Goal: Information Seeking & Learning: Learn about a topic

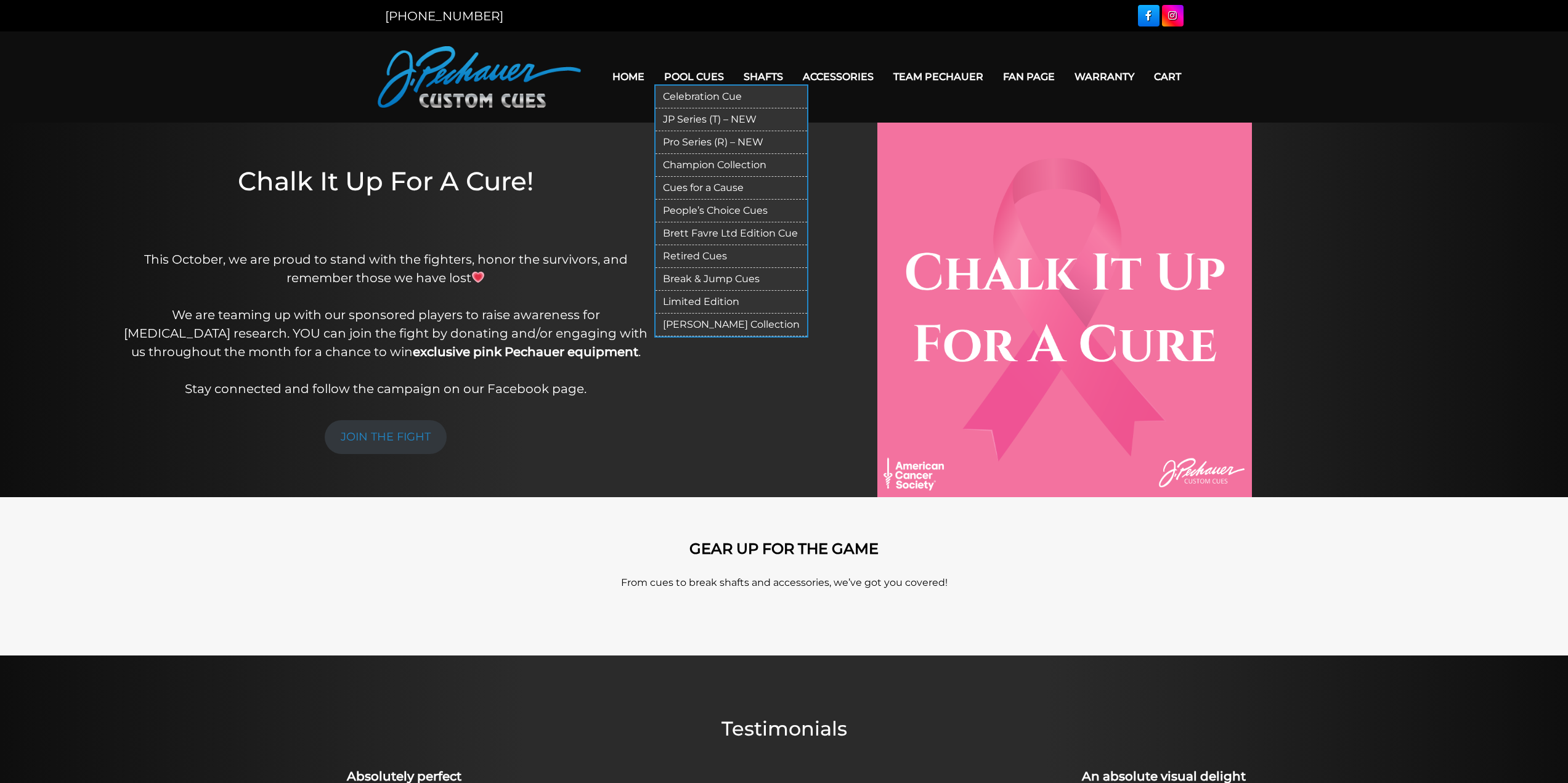
click at [701, 141] on link "Pro Series (R) – NEW" at bounding box center [731, 143] width 151 height 23
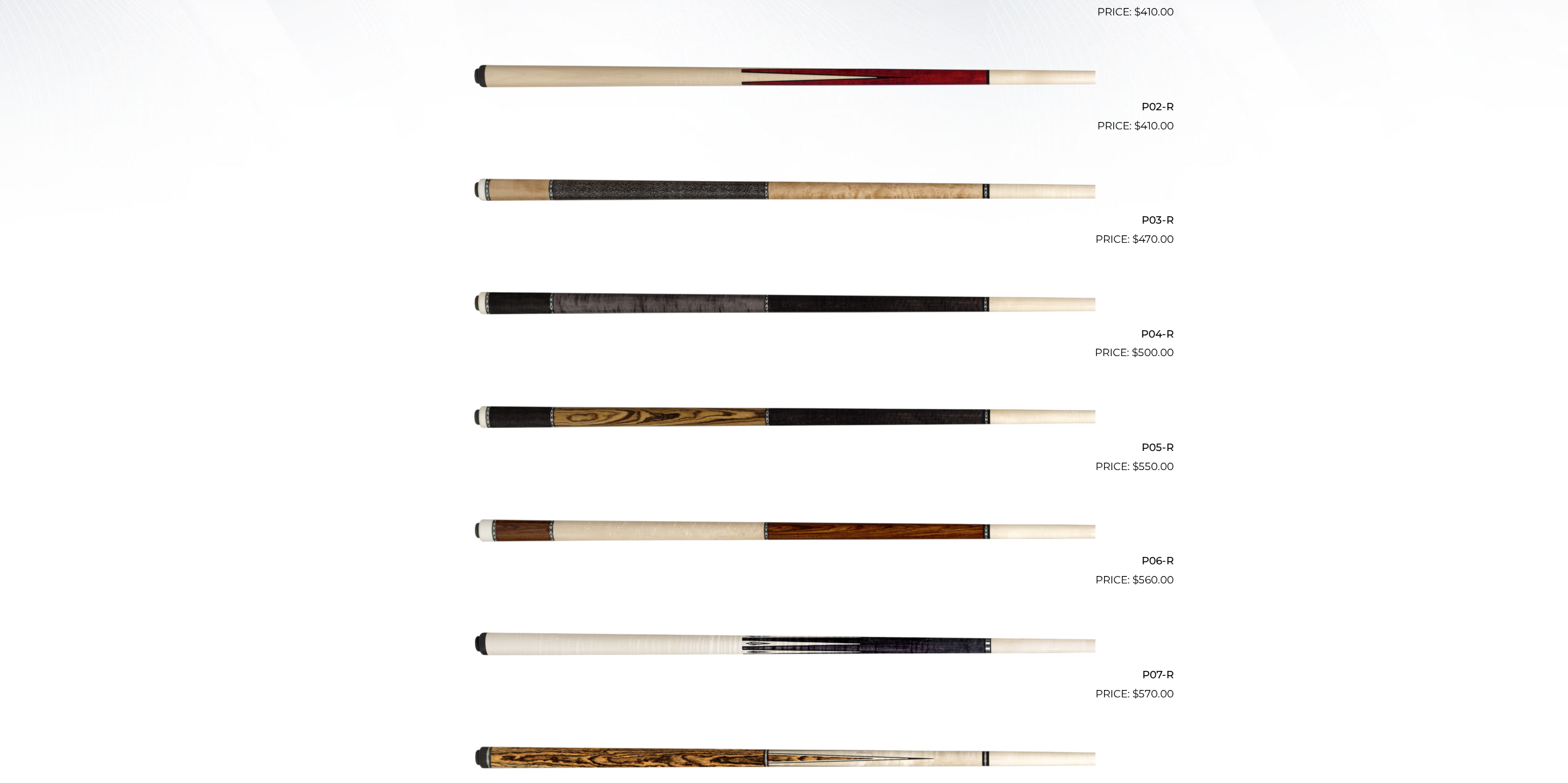
scroll to position [492, 0]
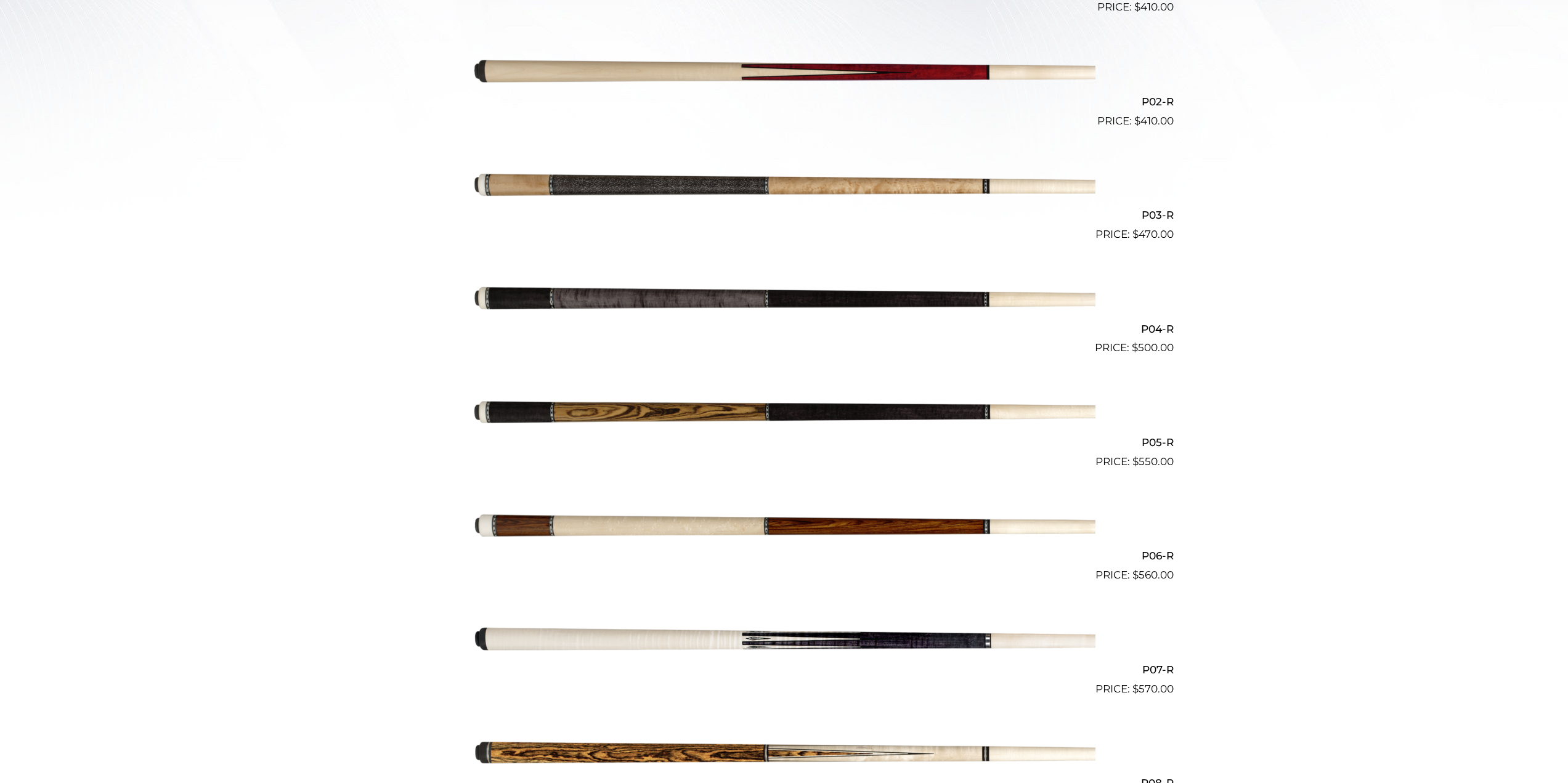
click at [831, 408] on img at bounding box center [785, 412] width 623 height 103
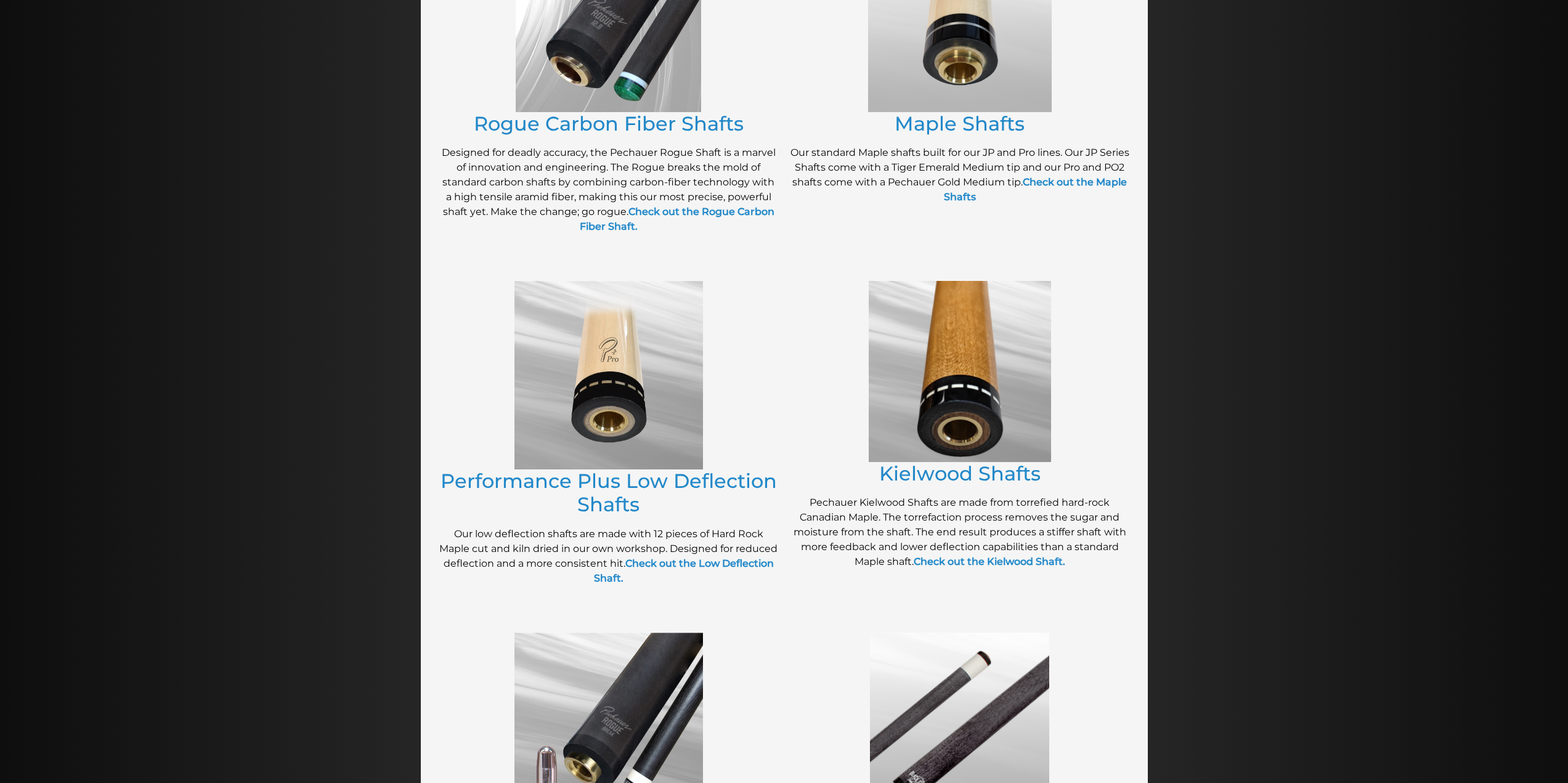
scroll to position [335, 0]
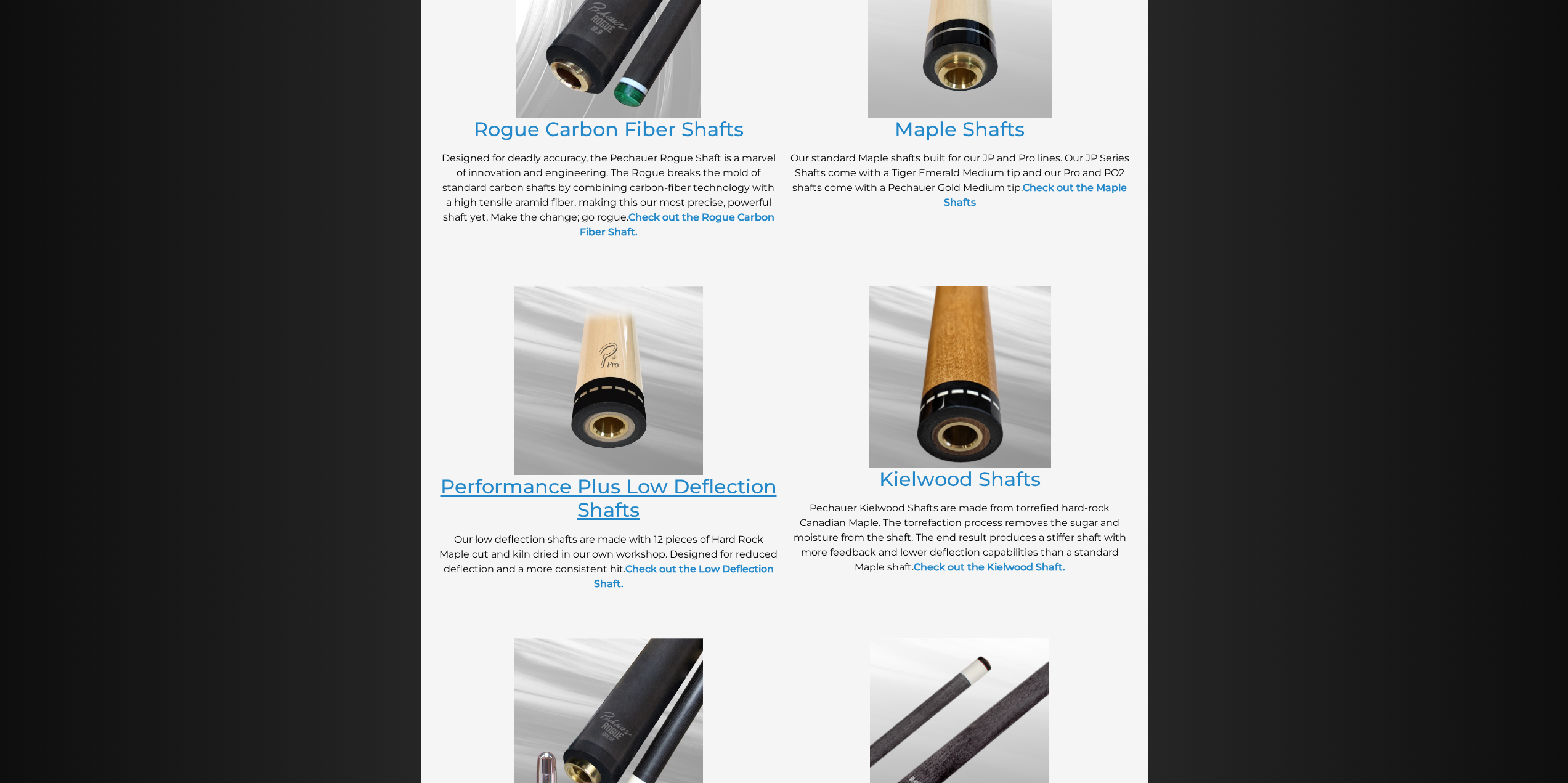
click at [674, 486] on link "Performance Plus Low Deflection Shafts" at bounding box center [609, 497] width 337 height 47
click at [969, 476] on link "Kielwood Shafts" at bounding box center [959, 479] width 161 height 24
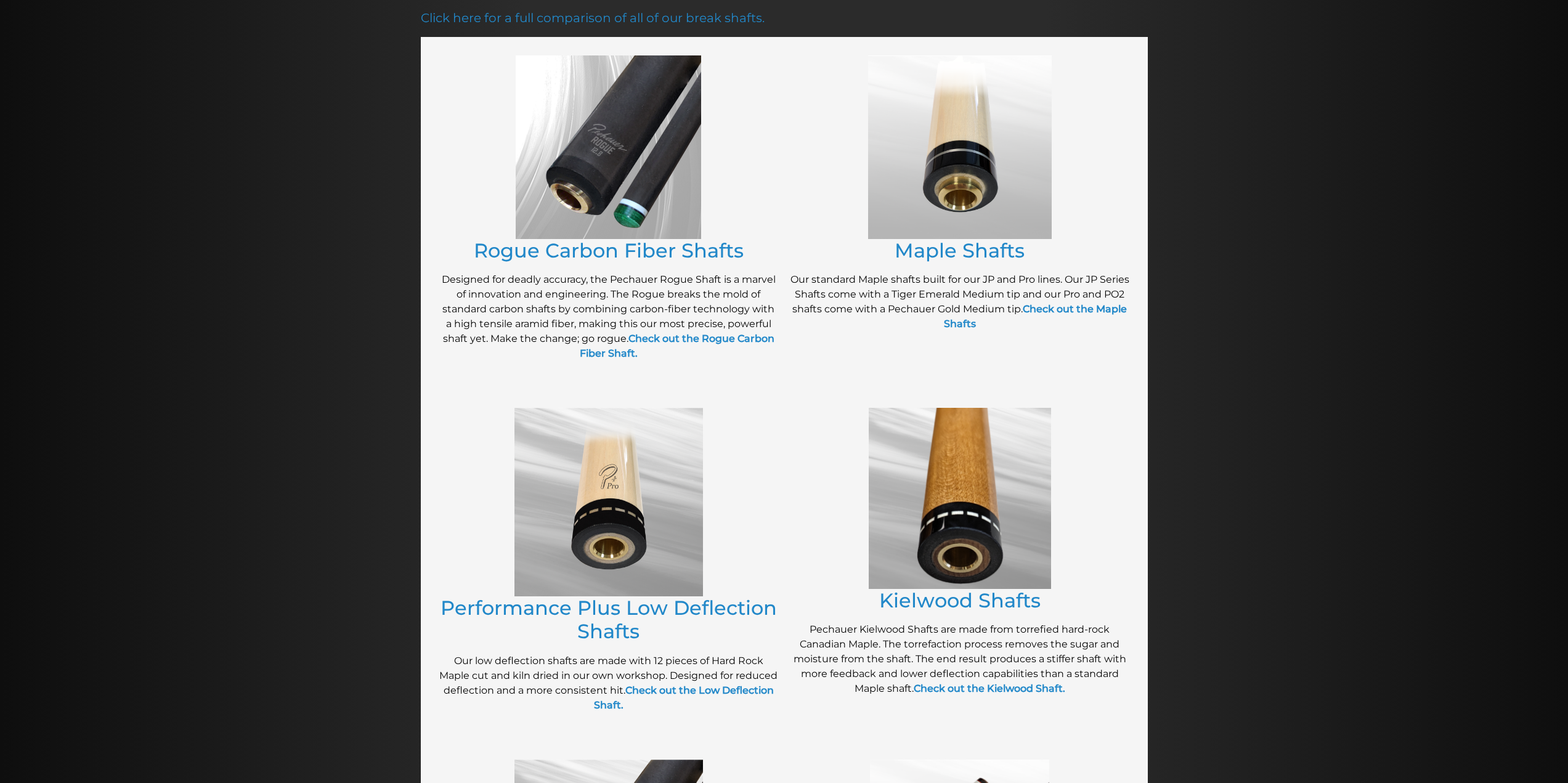
scroll to position [205, 0]
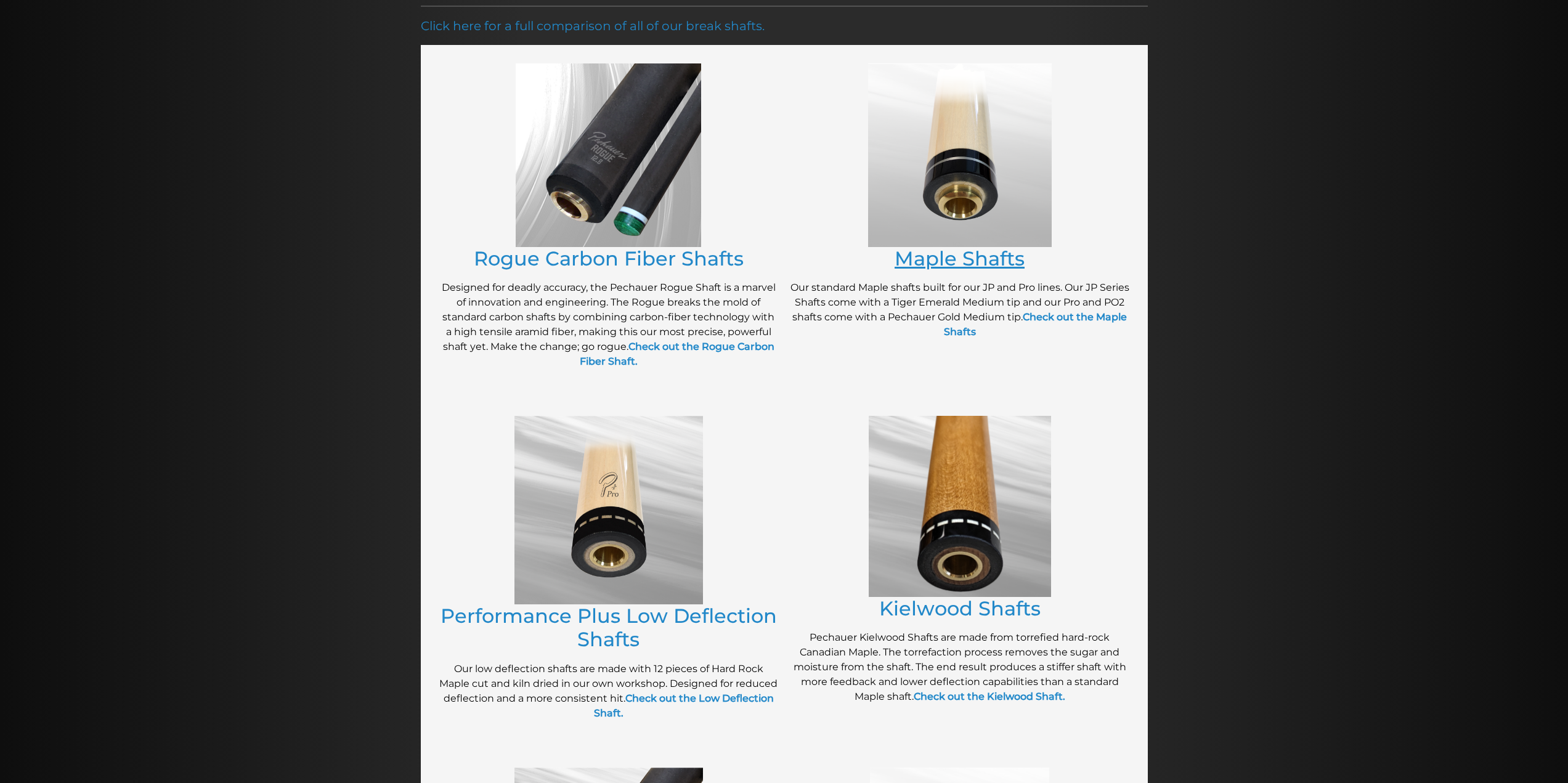
click at [977, 256] on link "Maple Shafts" at bounding box center [959, 258] width 130 height 24
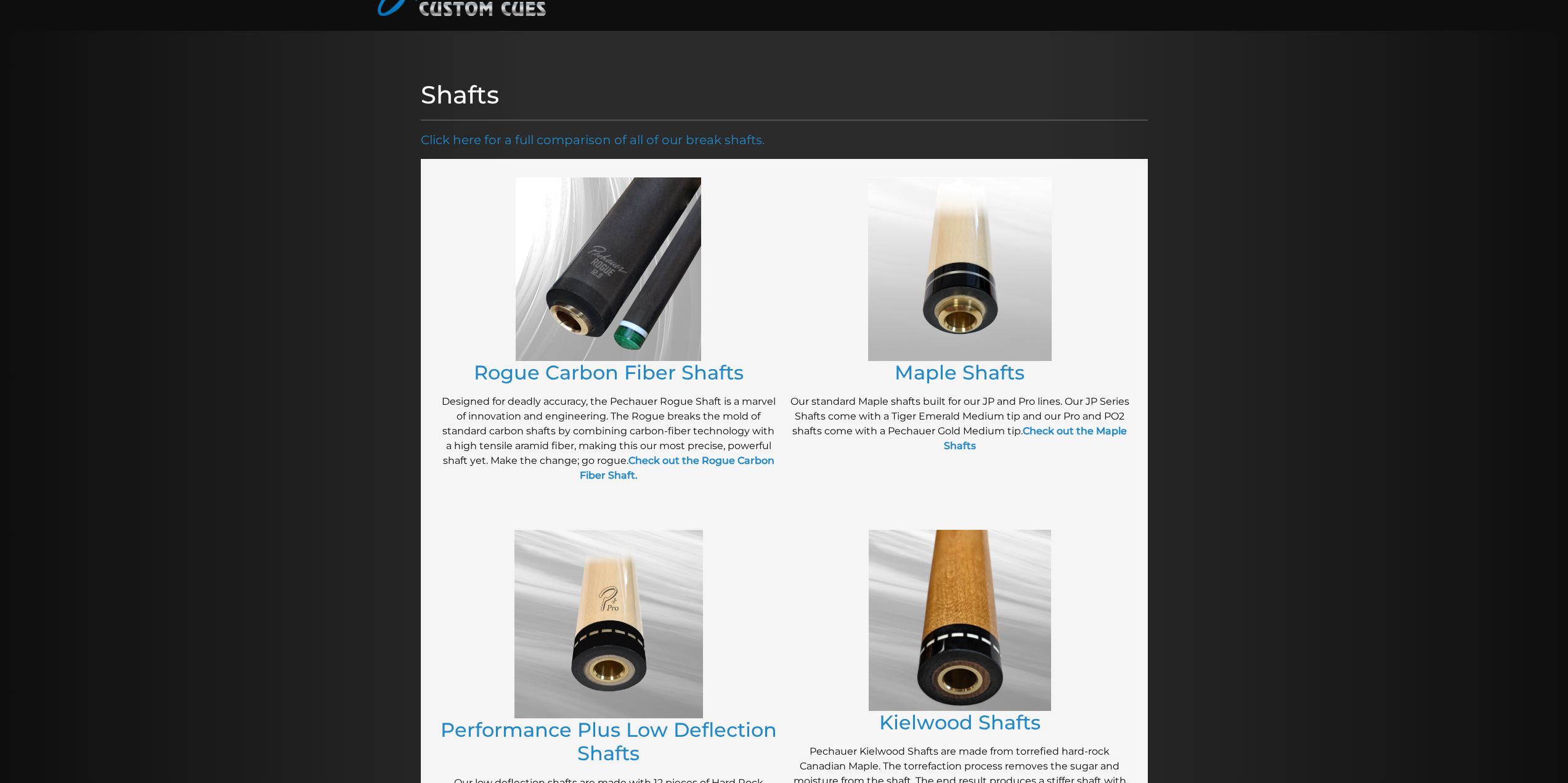
scroll to position [0, 0]
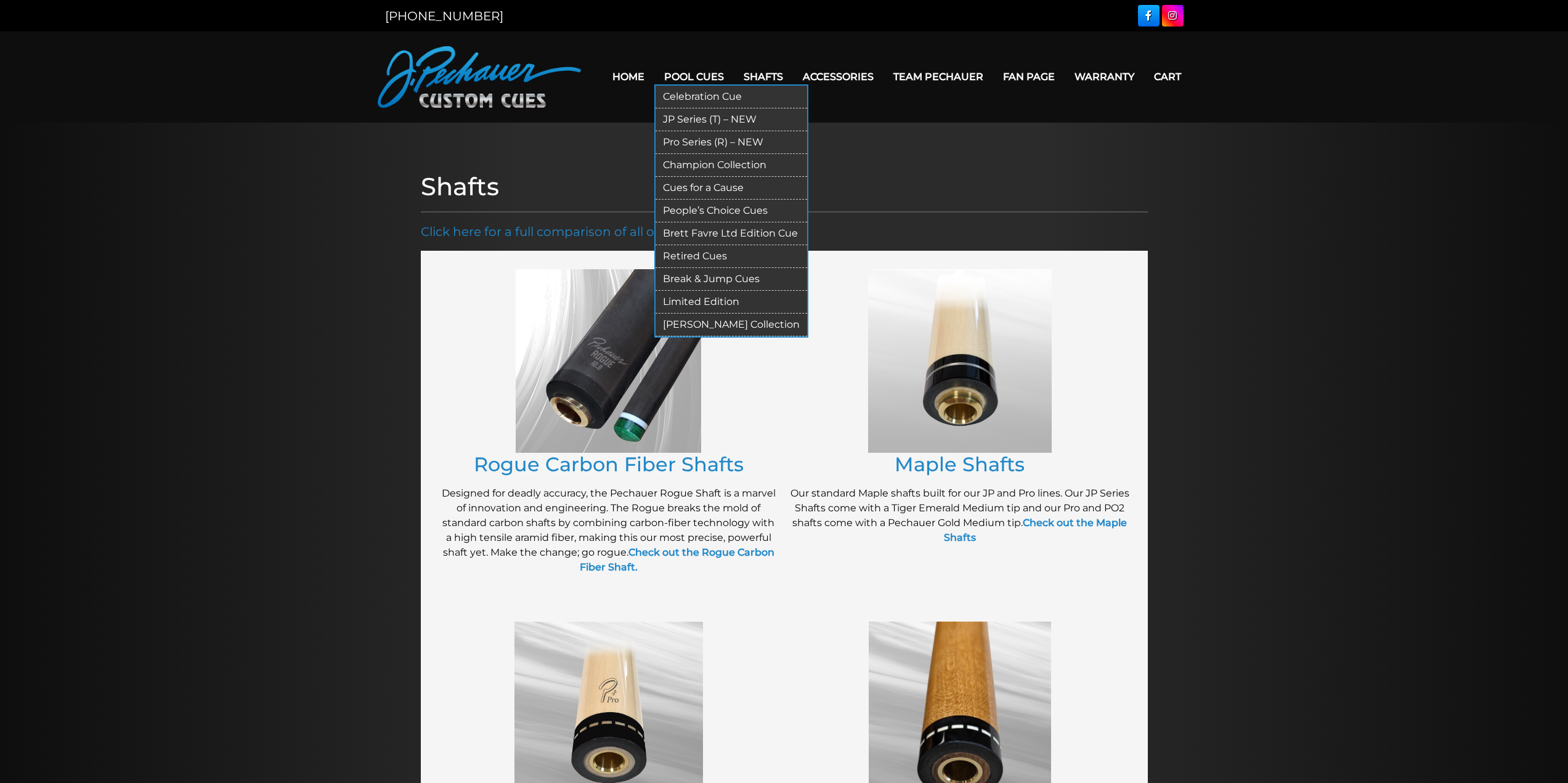
click at [734, 141] on link "Pro Series (R) – NEW" at bounding box center [731, 143] width 151 height 23
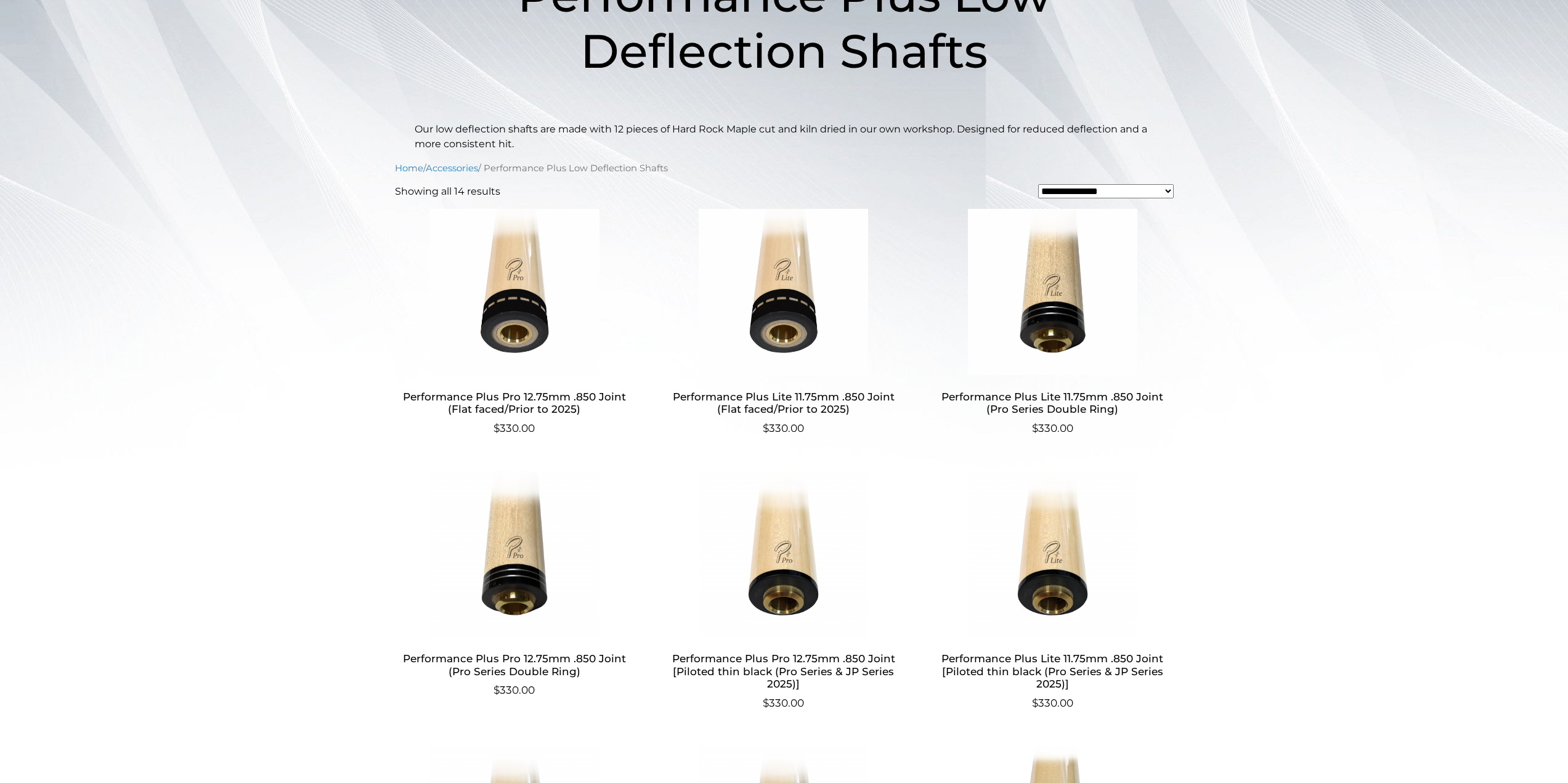
scroll to position [248, 0]
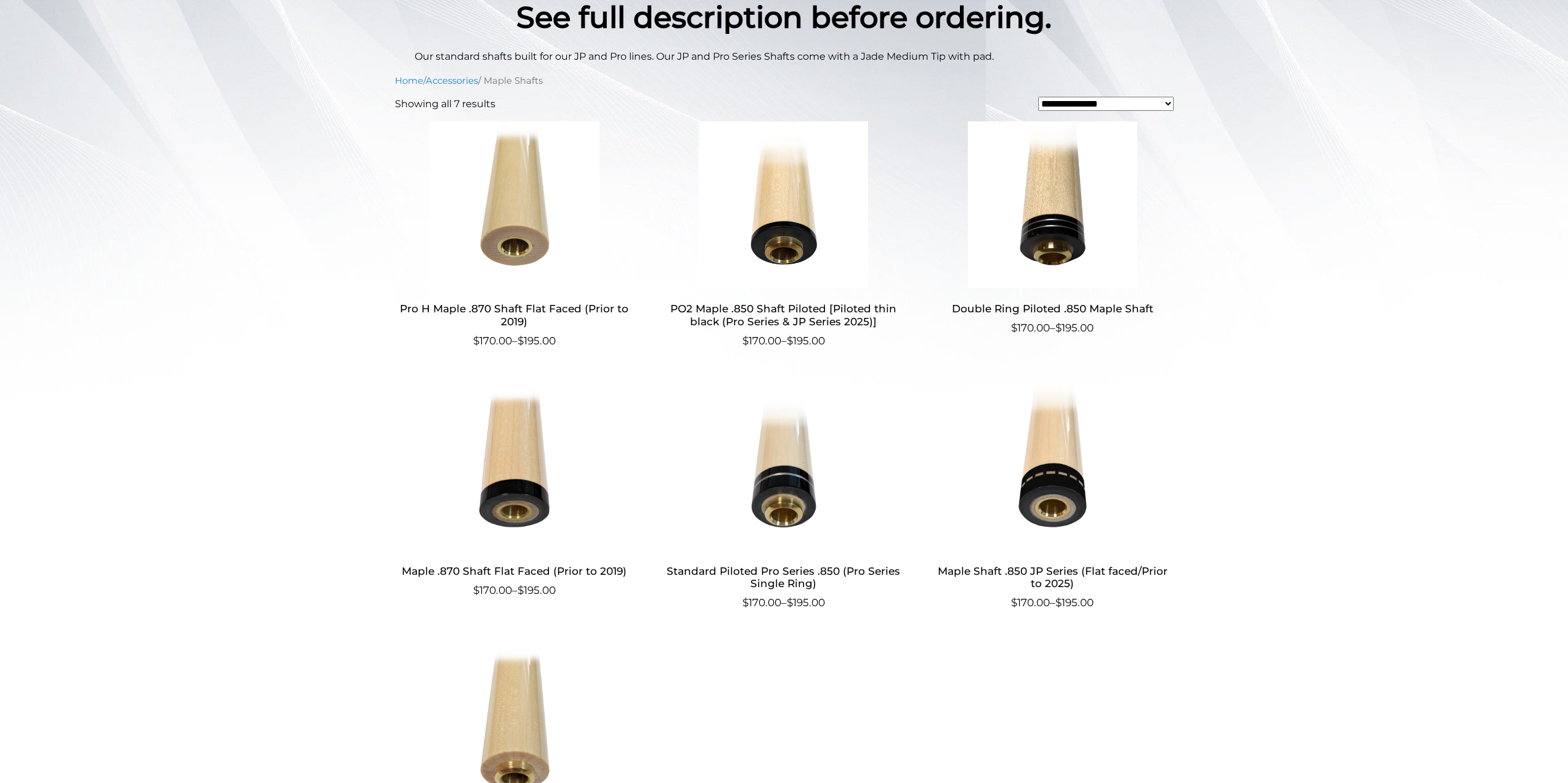
scroll to position [309, 0]
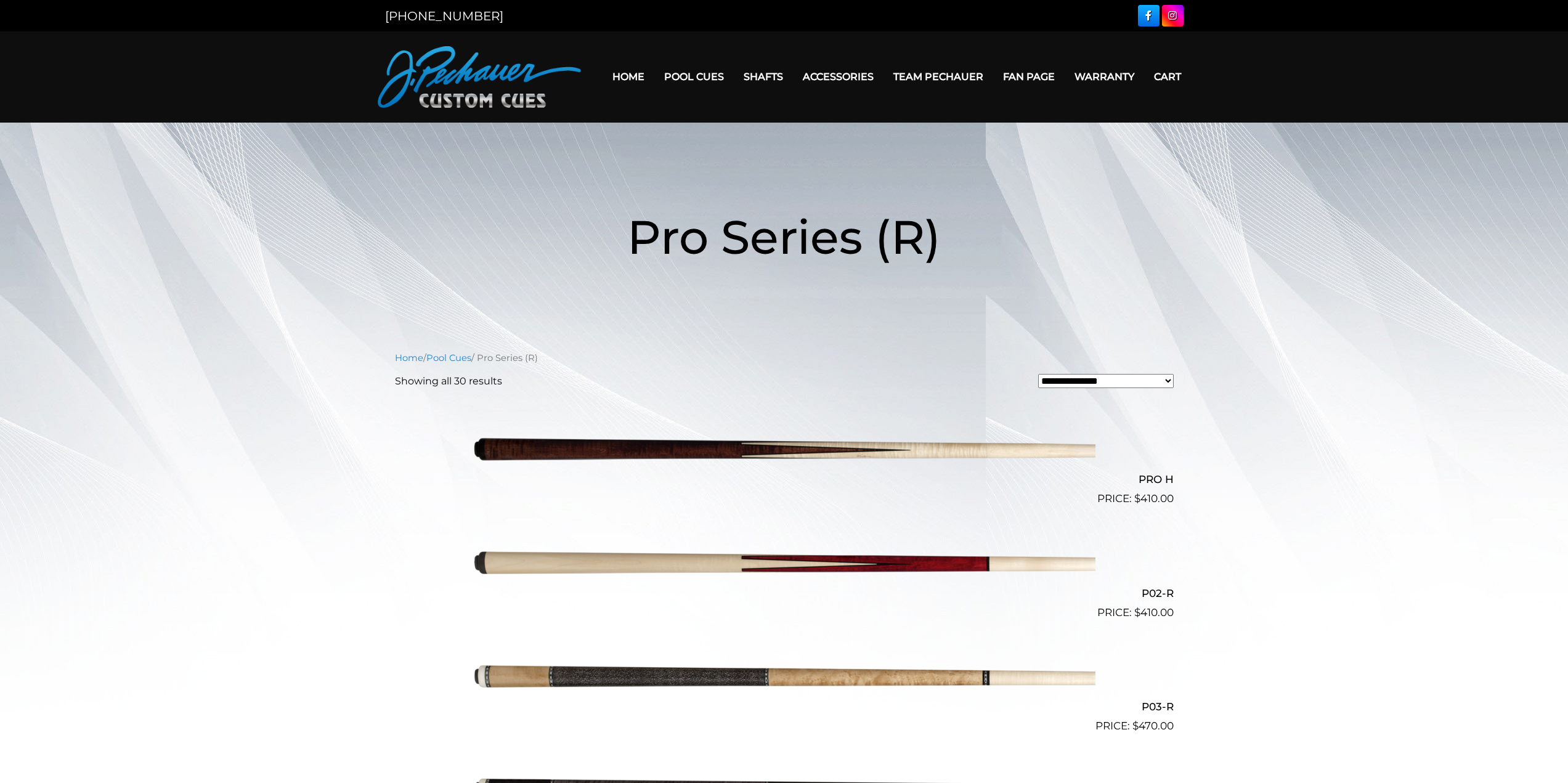
click at [523, 72] on img at bounding box center [479, 77] width 203 height 62
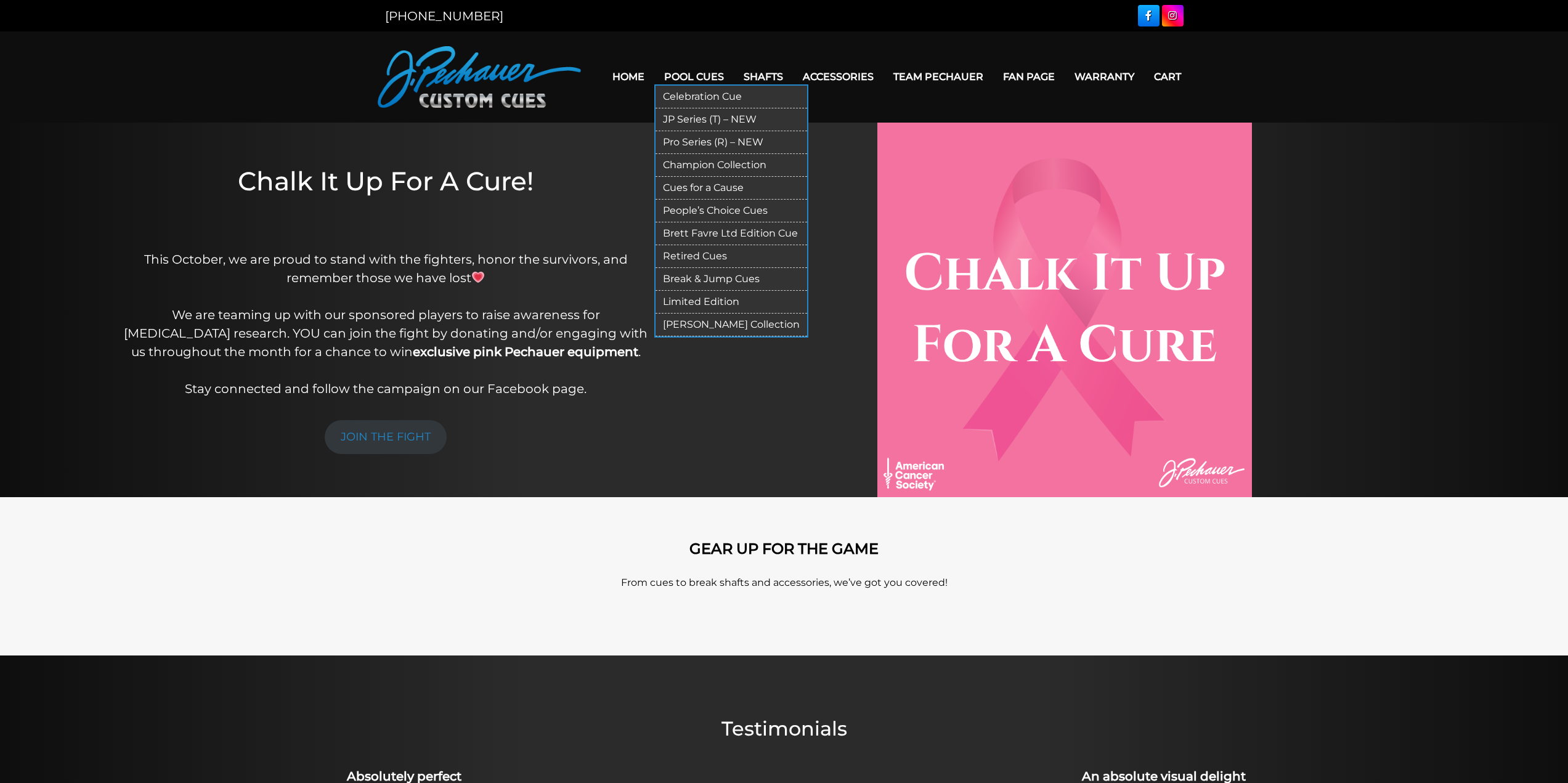
click at [725, 120] on link "JP Series (T) – NEW" at bounding box center [731, 120] width 151 height 23
click at [723, 208] on link "People’s Choice Cues" at bounding box center [731, 211] width 151 height 23
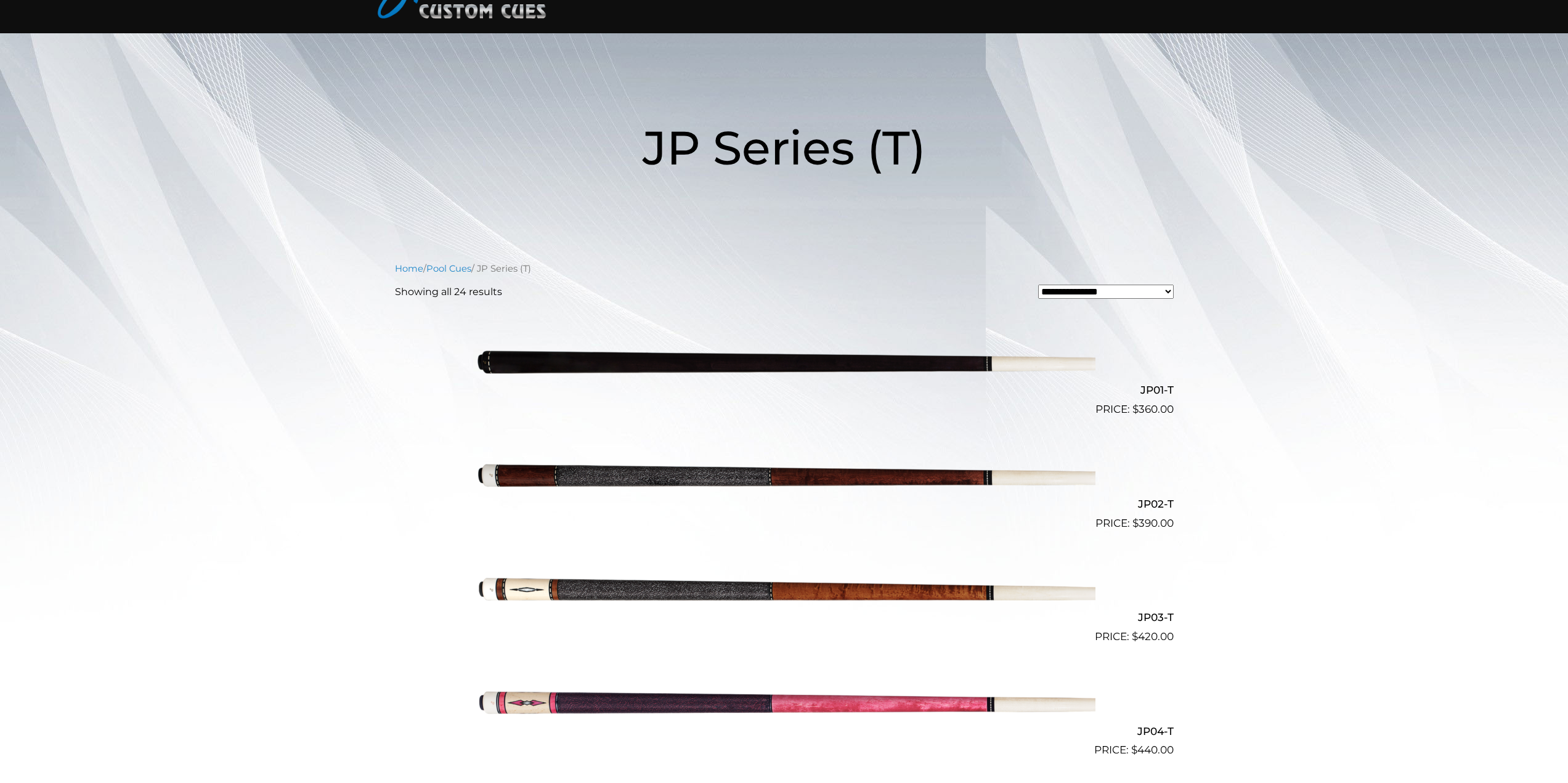
scroll to position [76, 0]
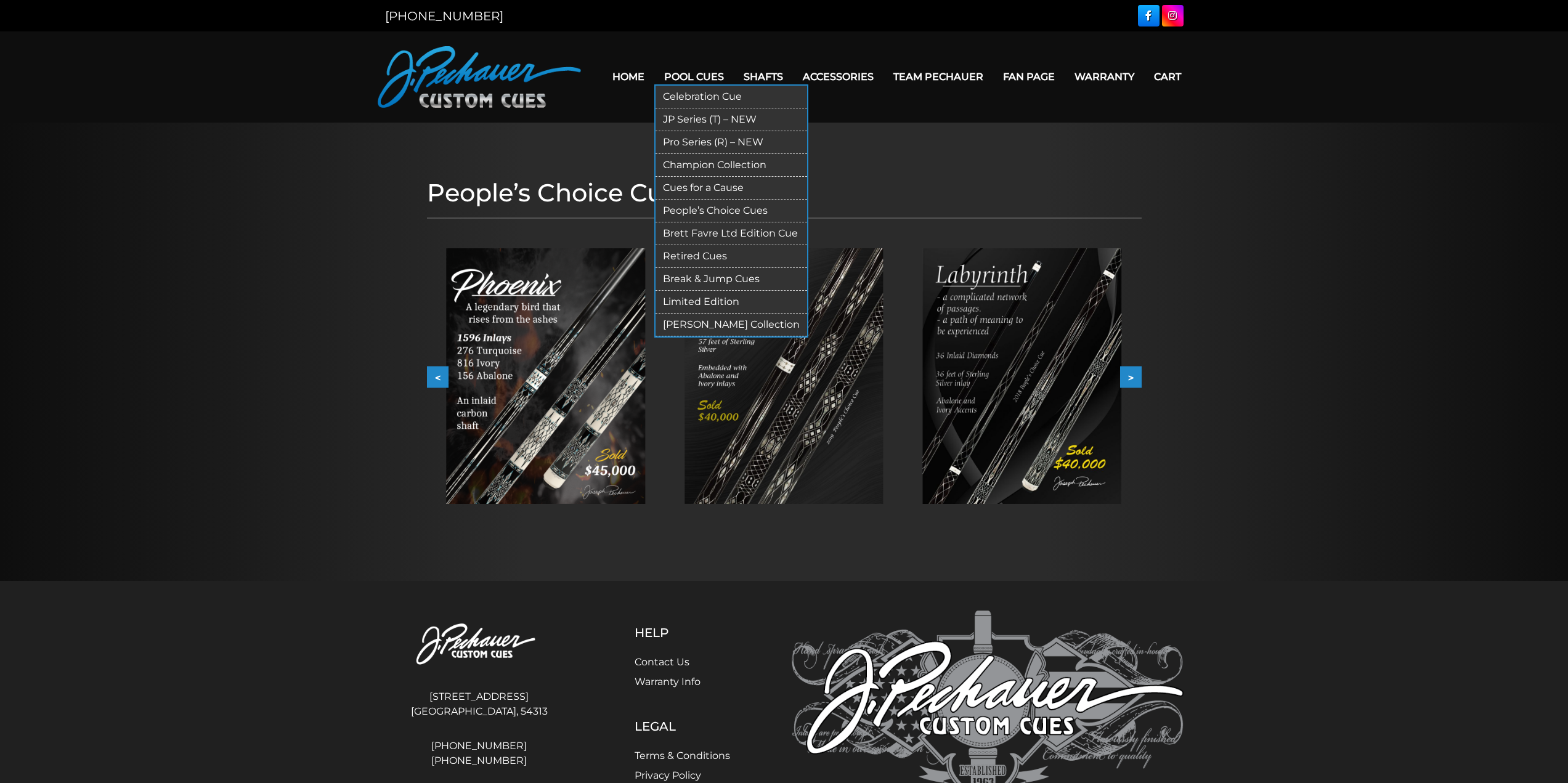
click at [721, 163] on link "Champion Collection" at bounding box center [731, 165] width 151 height 23
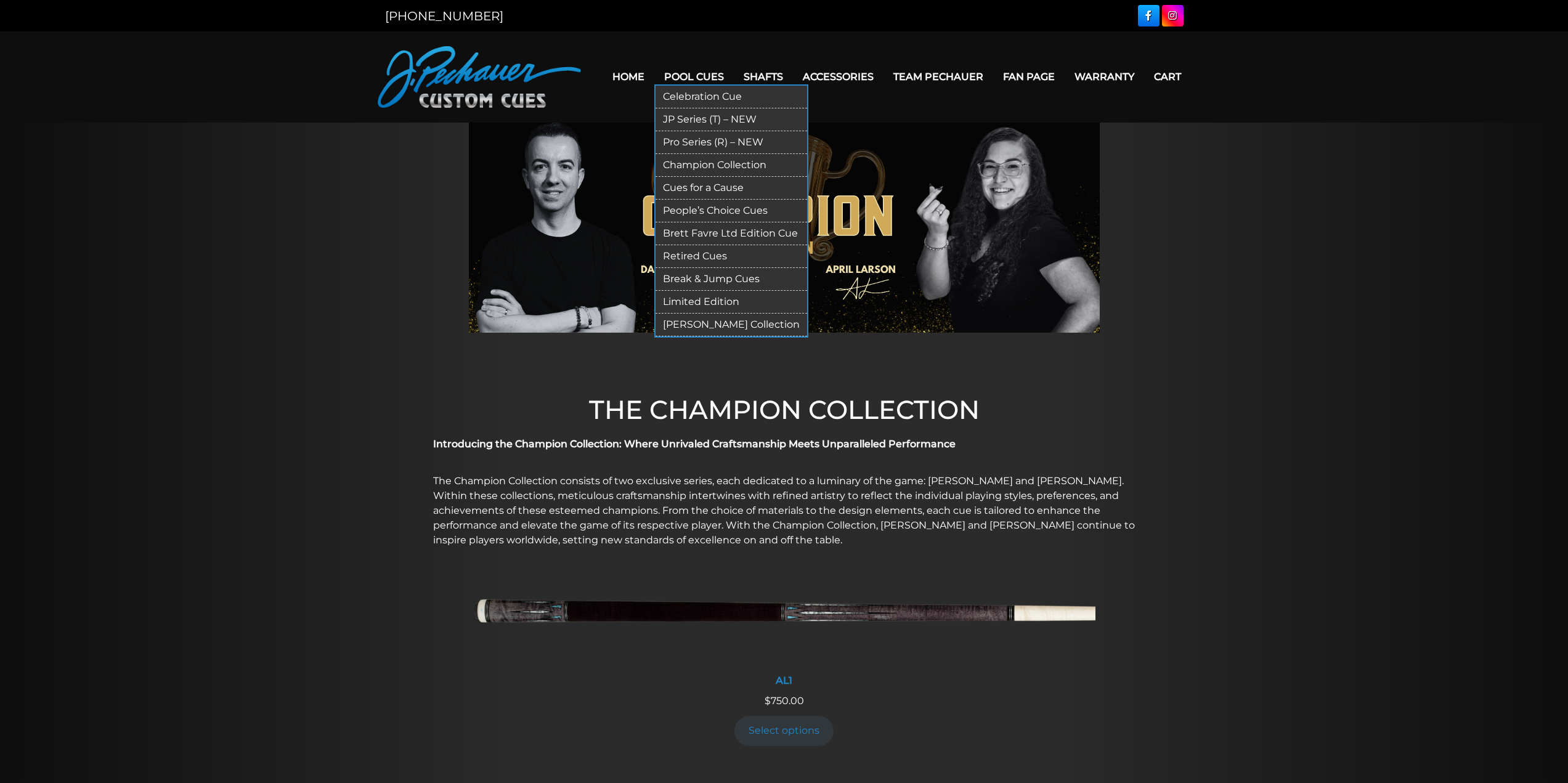
click at [731, 185] on link "Cues for a Cause" at bounding box center [731, 188] width 151 height 23
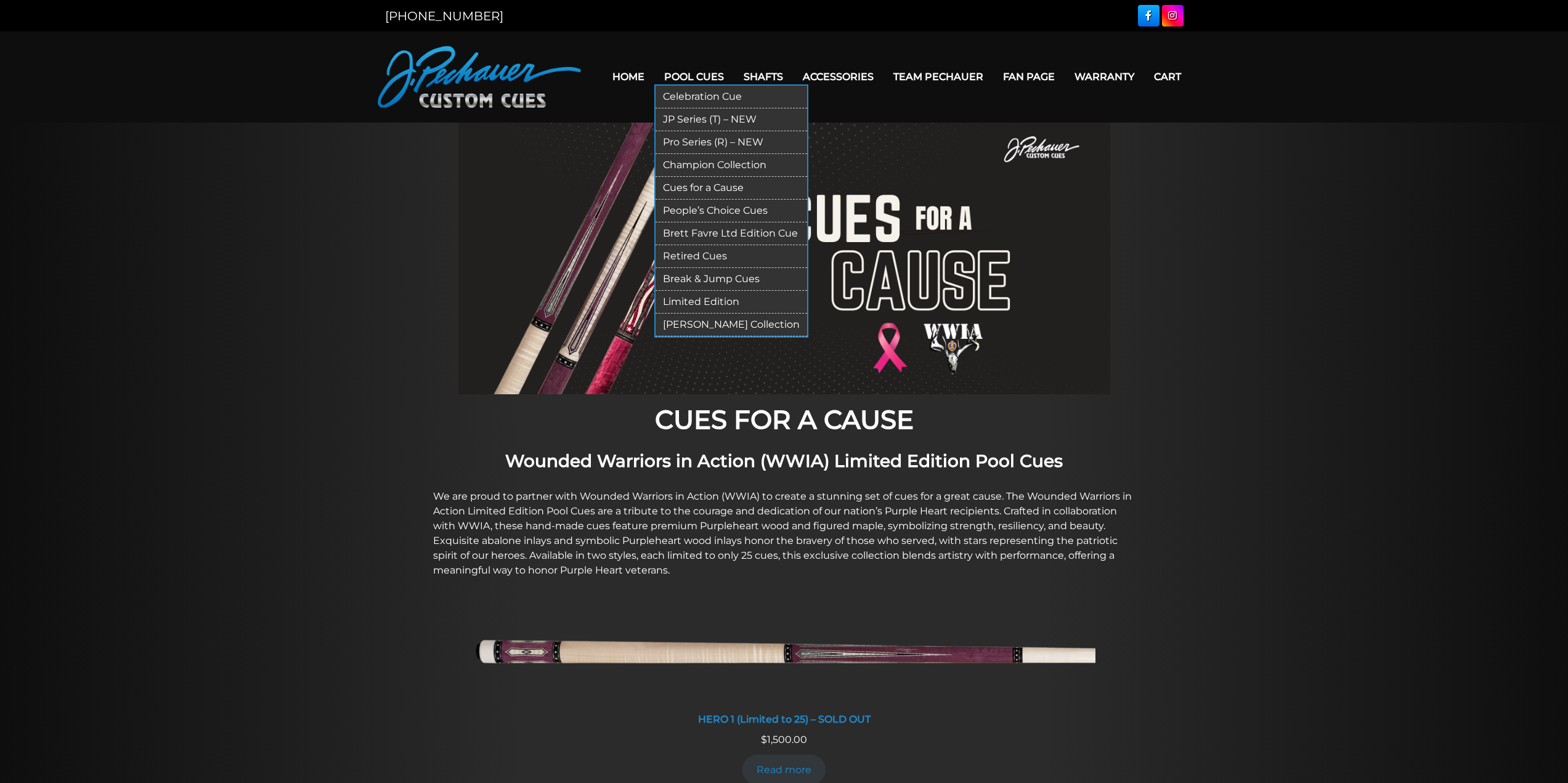
click at [725, 235] on link "Brett Favre Ltd Edition Cue" at bounding box center [731, 234] width 151 height 23
click at [705, 256] on link "Retired Cues" at bounding box center [731, 257] width 151 height 23
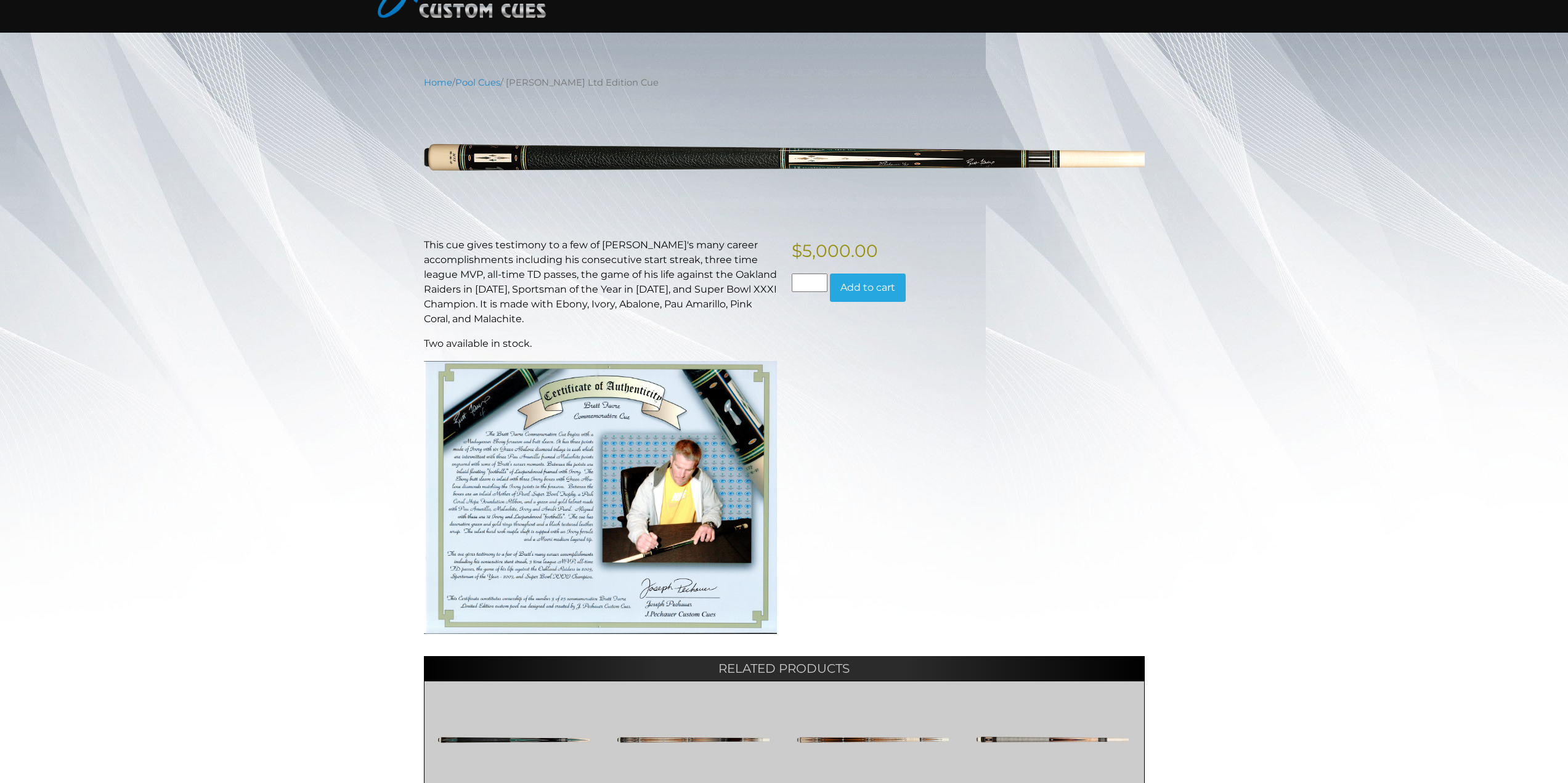
scroll to position [88, 0]
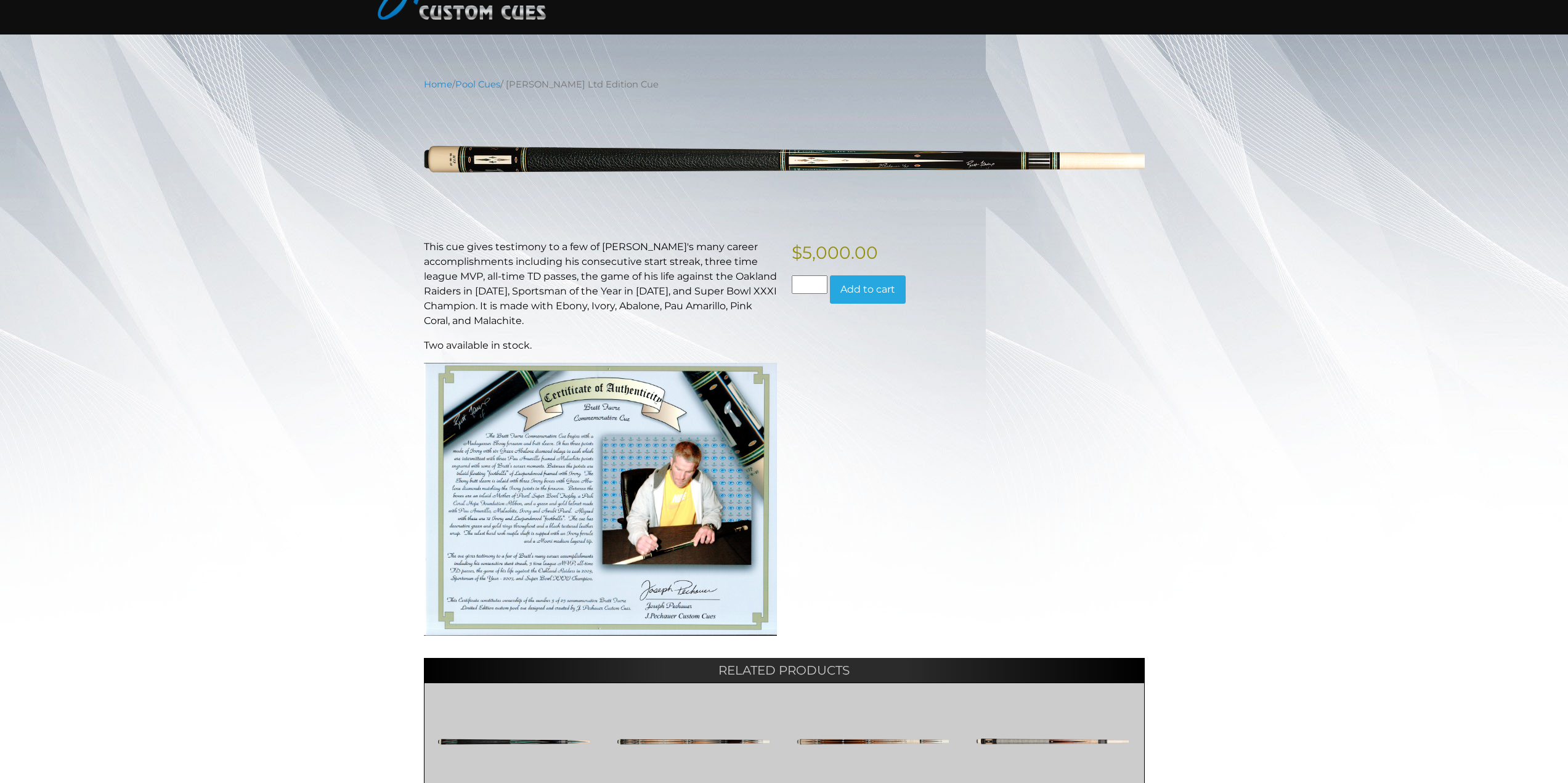
click at [517, 435] on img at bounding box center [600, 499] width 353 height 273
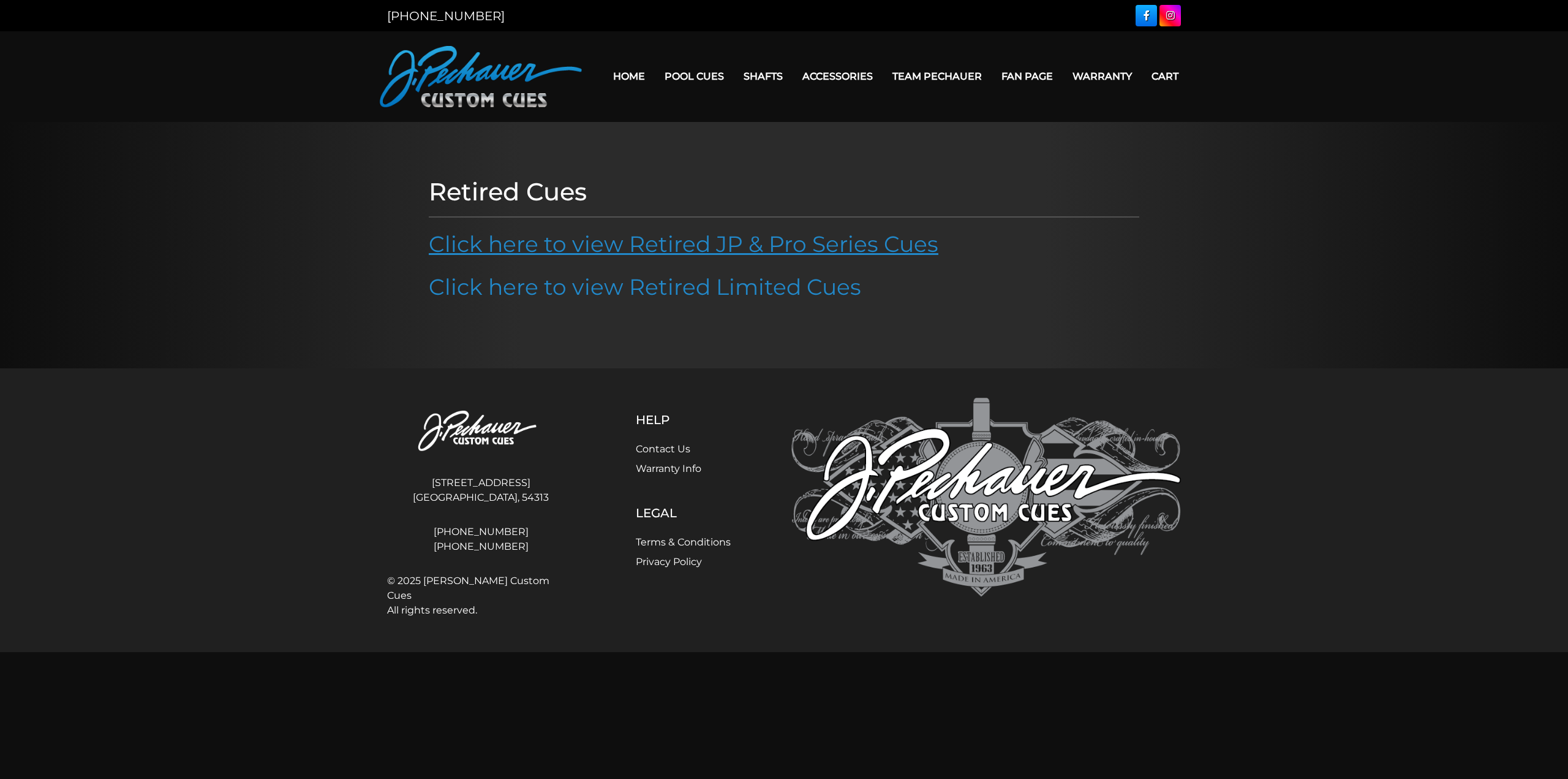
click at [751, 244] on link "Click here to view Retired JP & Pro Series Cues" at bounding box center [683, 244] width 510 height 27
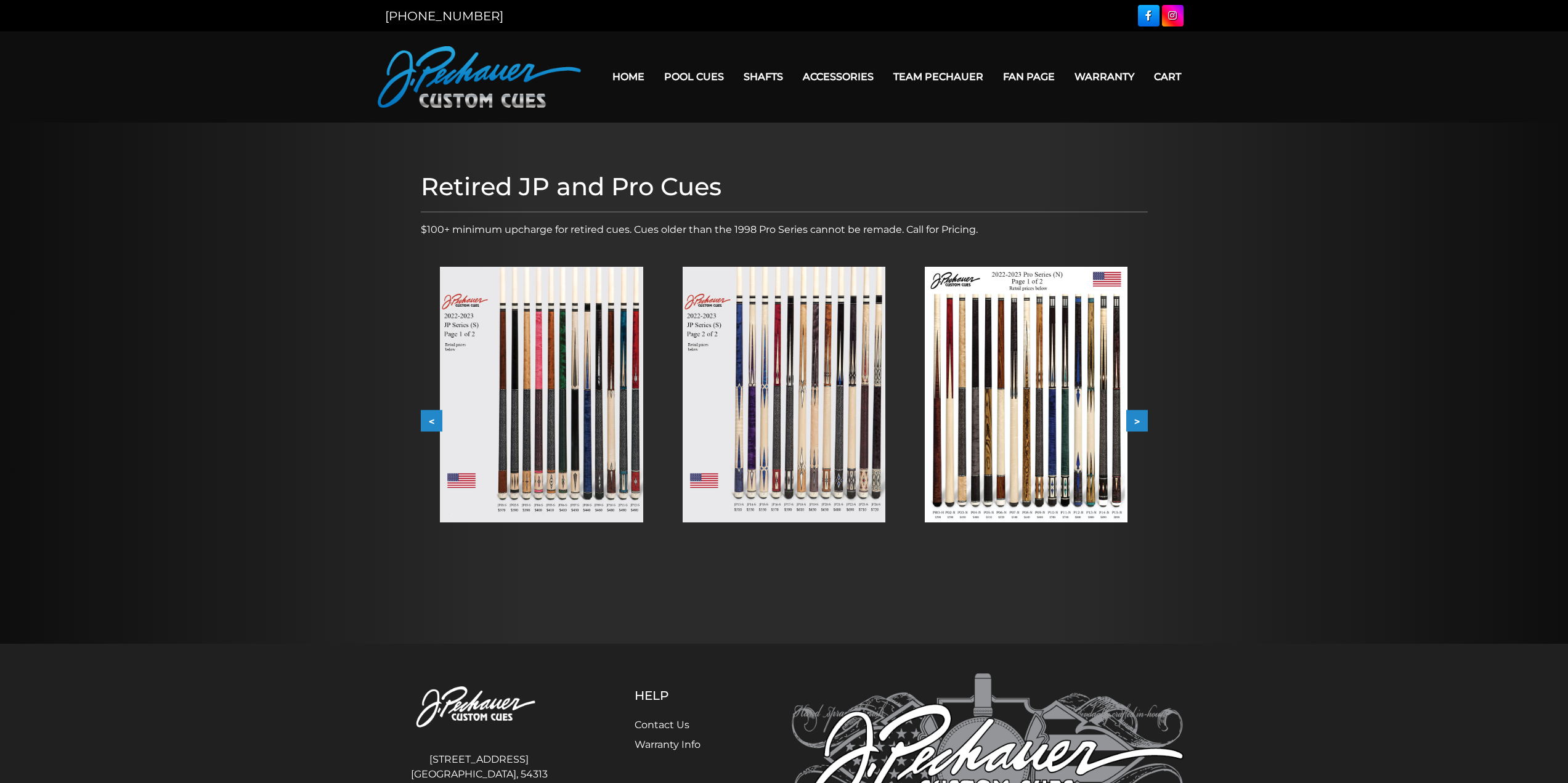
click at [1043, 481] on img at bounding box center [1026, 394] width 202 height 256
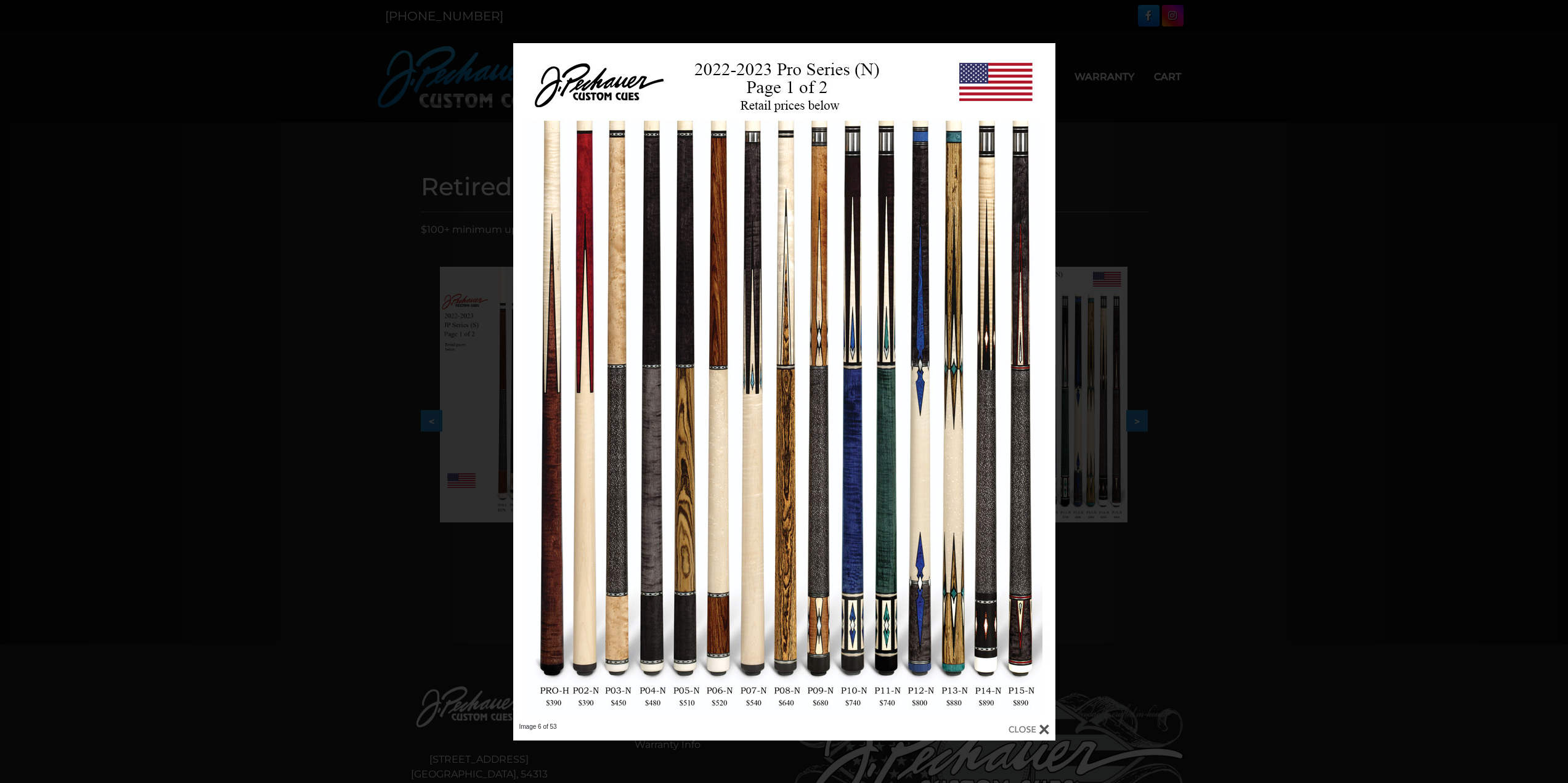
click at [1186, 181] on div "Image 6 of 53" at bounding box center [784, 392] width 1568 height 697
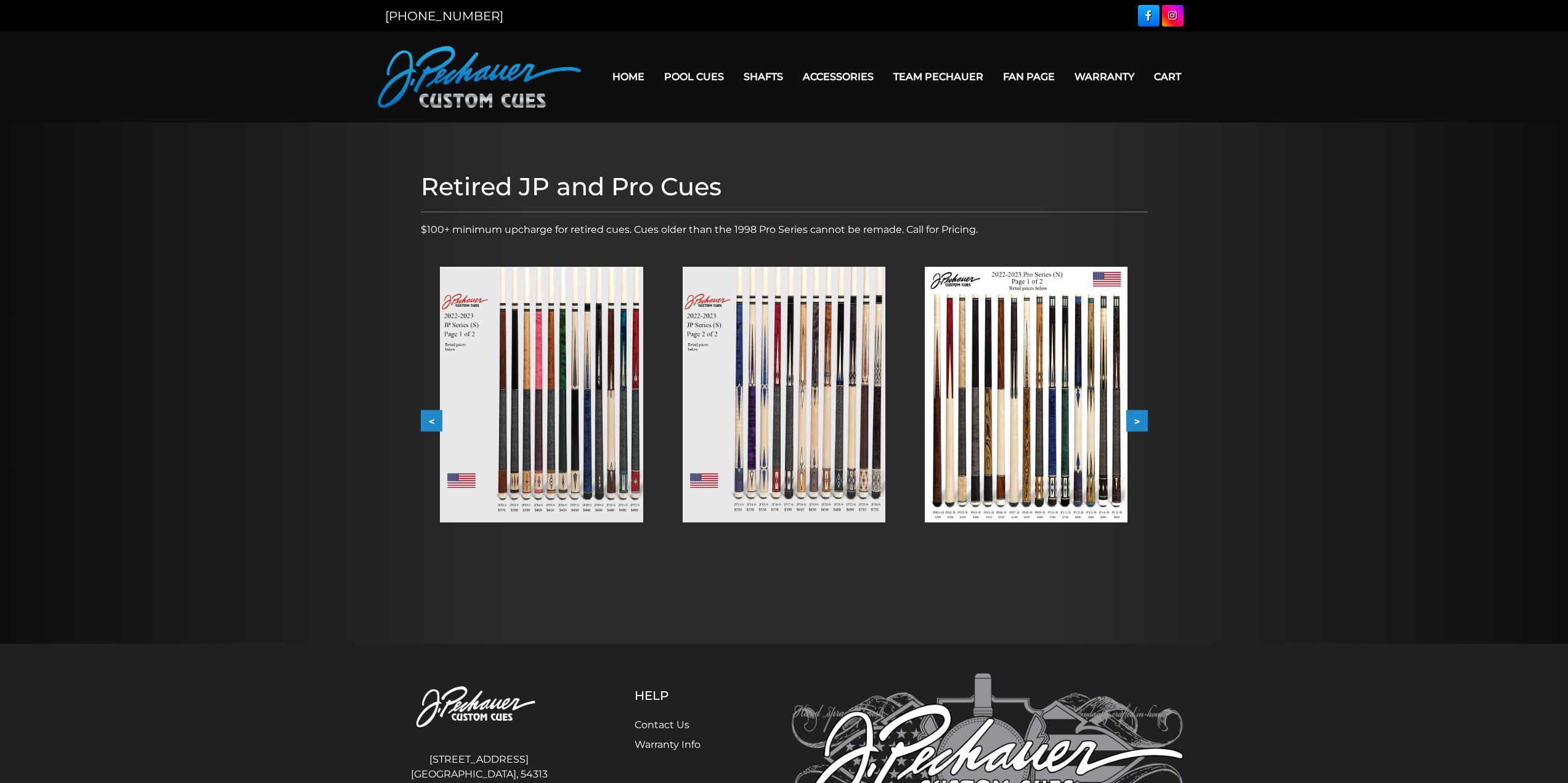
click at [433, 420] on button "<" at bounding box center [432, 421] width 22 height 22
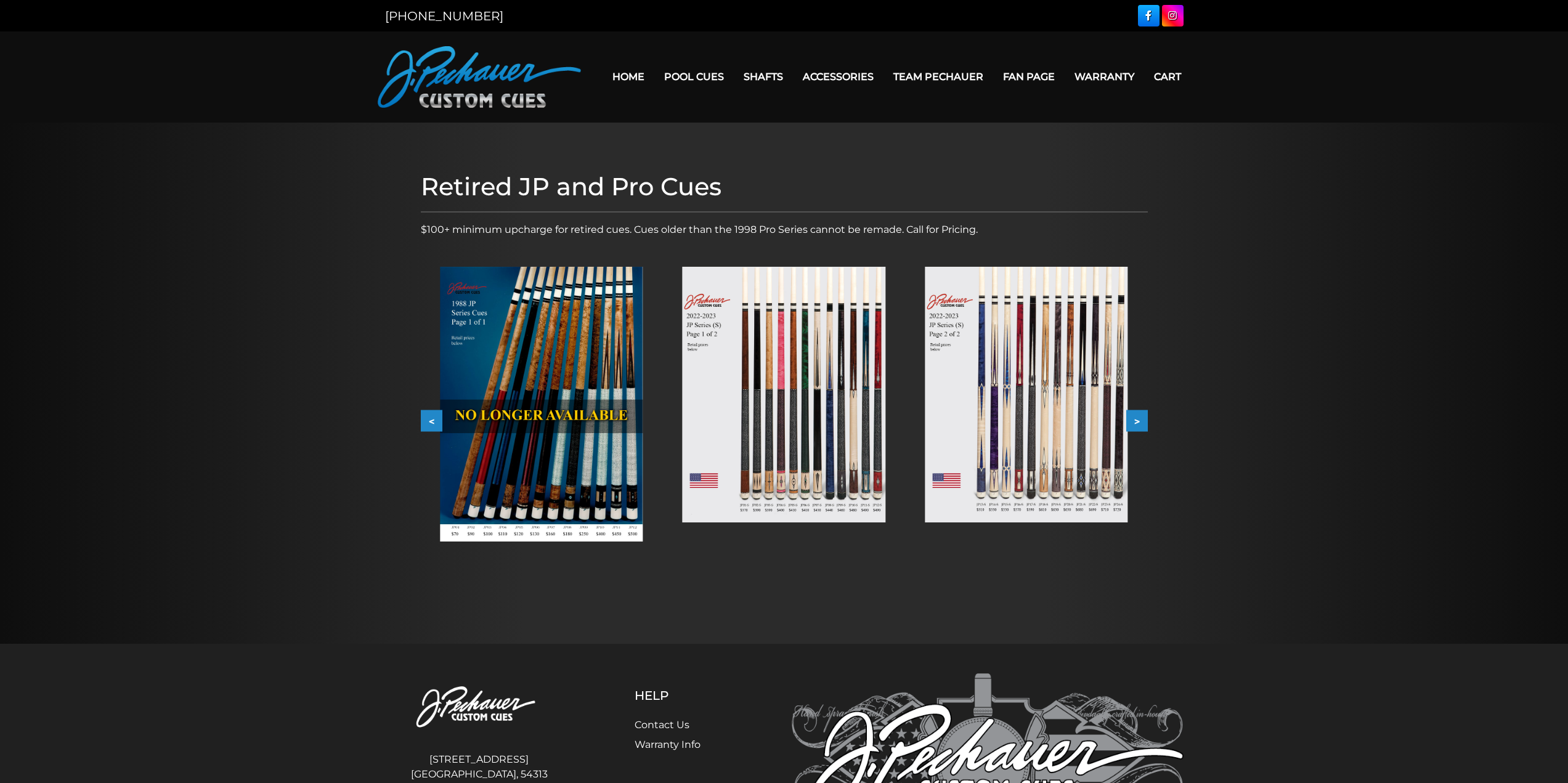
click at [433, 418] on button "<" at bounding box center [432, 421] width 22 height 22
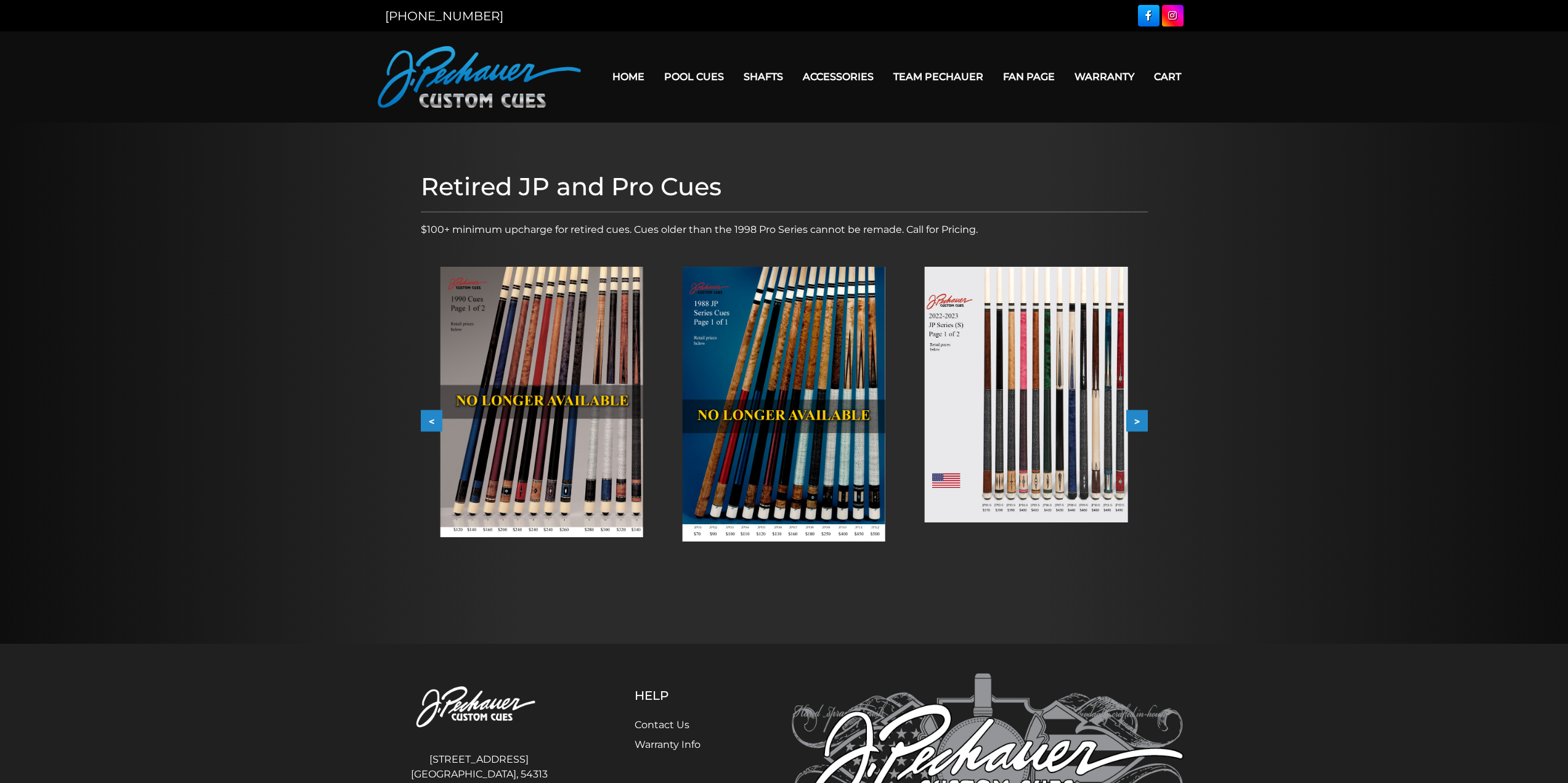
click at [434, 418] on button "<" at bounding box center [432, 421] width 22 height 22
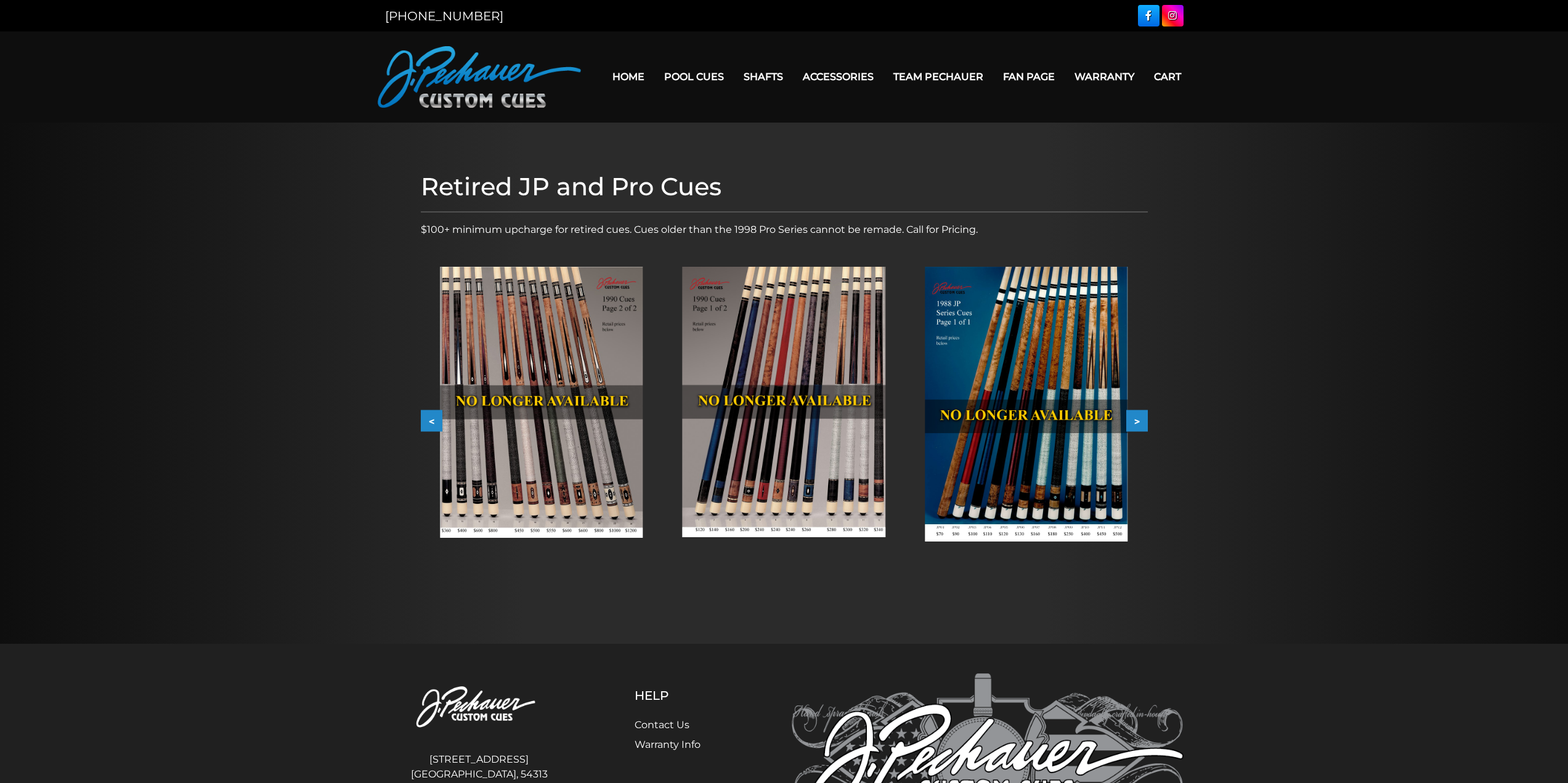
click at [434, 418] on button "<" at bounding box center [432, 421] width 22 height 22
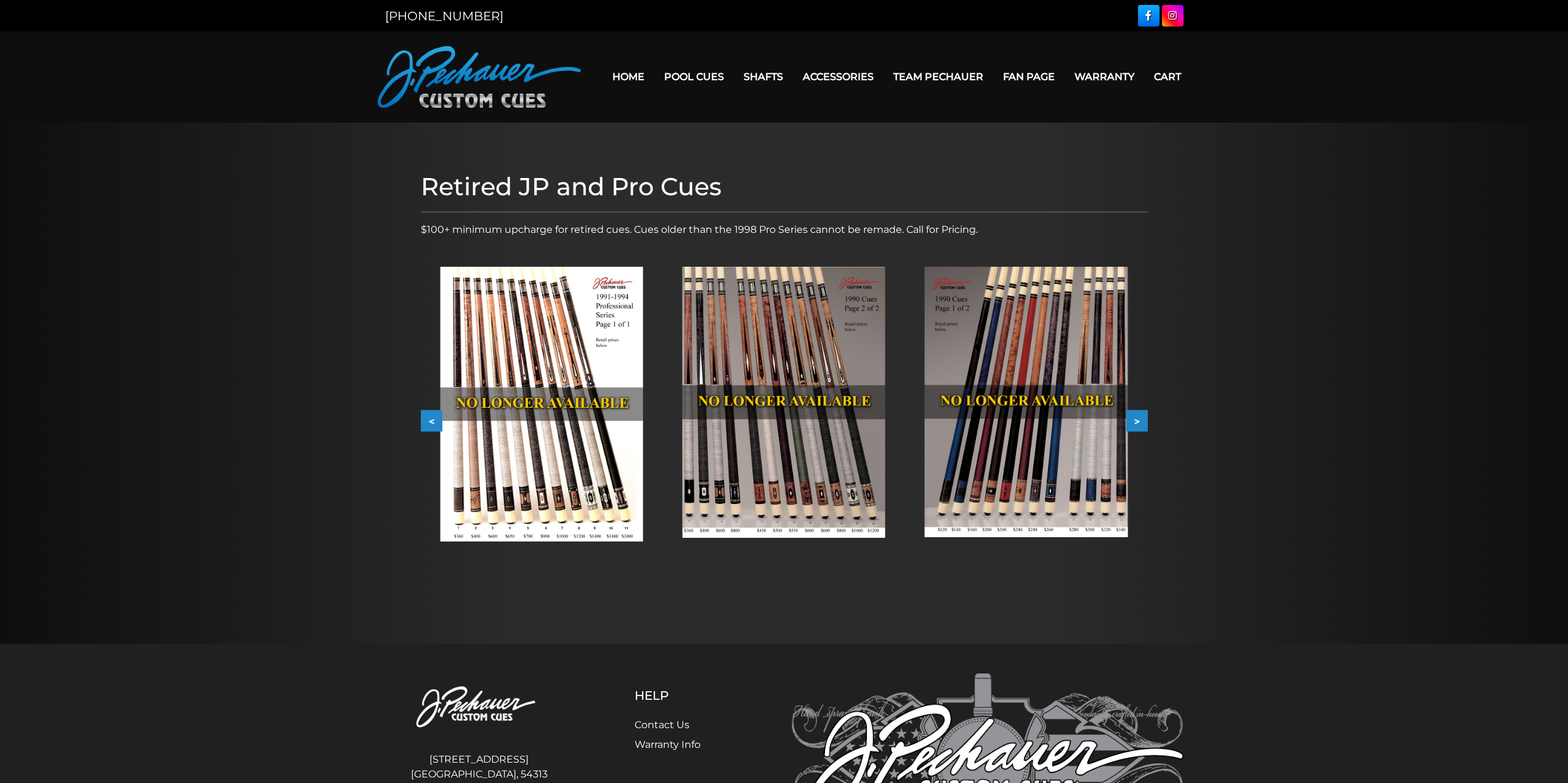
click at [434, 418] on button "<" at bounding box center [432, 421] width 22 height 22
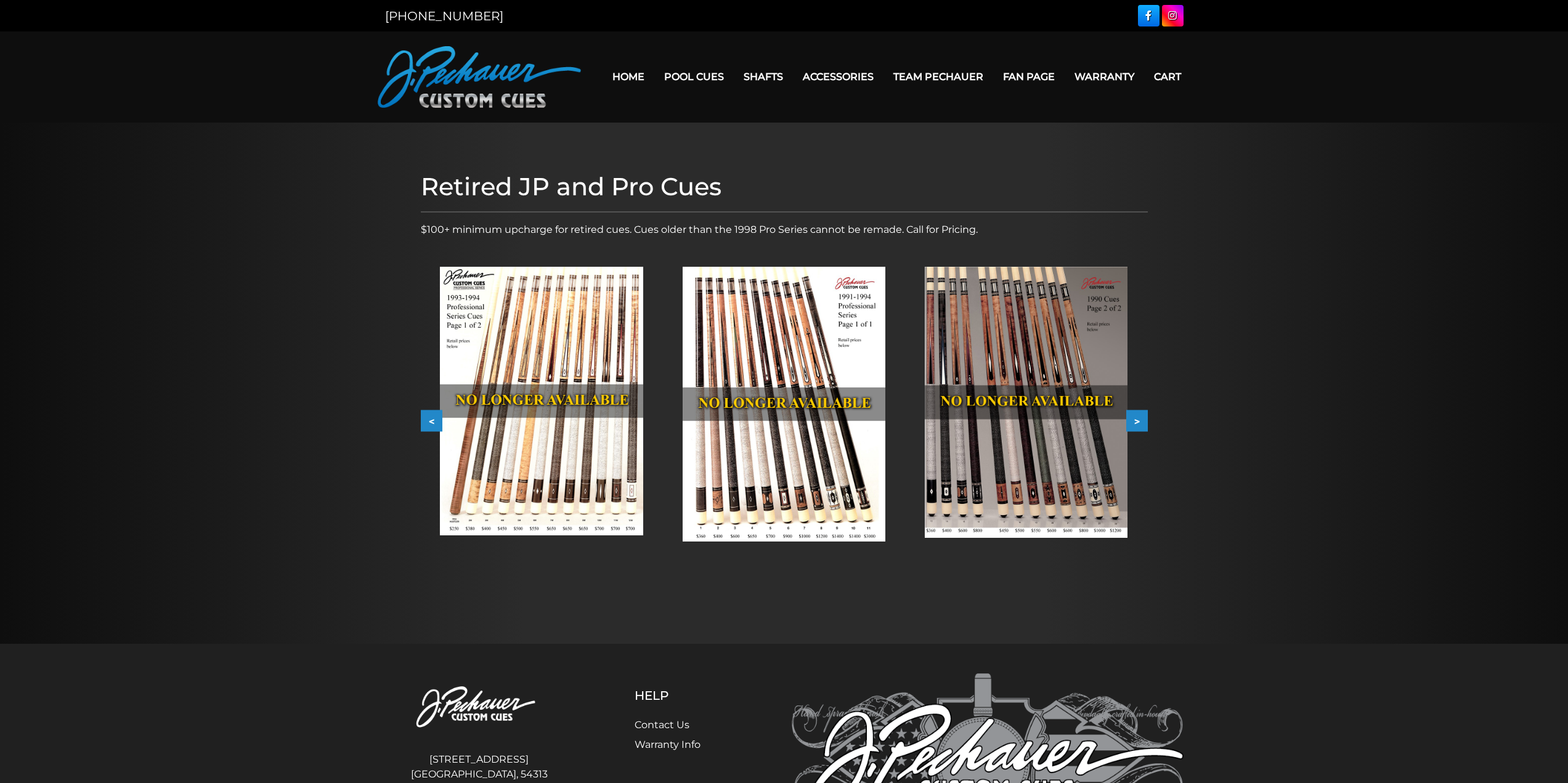
click at [1135, 423] on button ">" at bounding box center [1137, 421] width 22 height 22
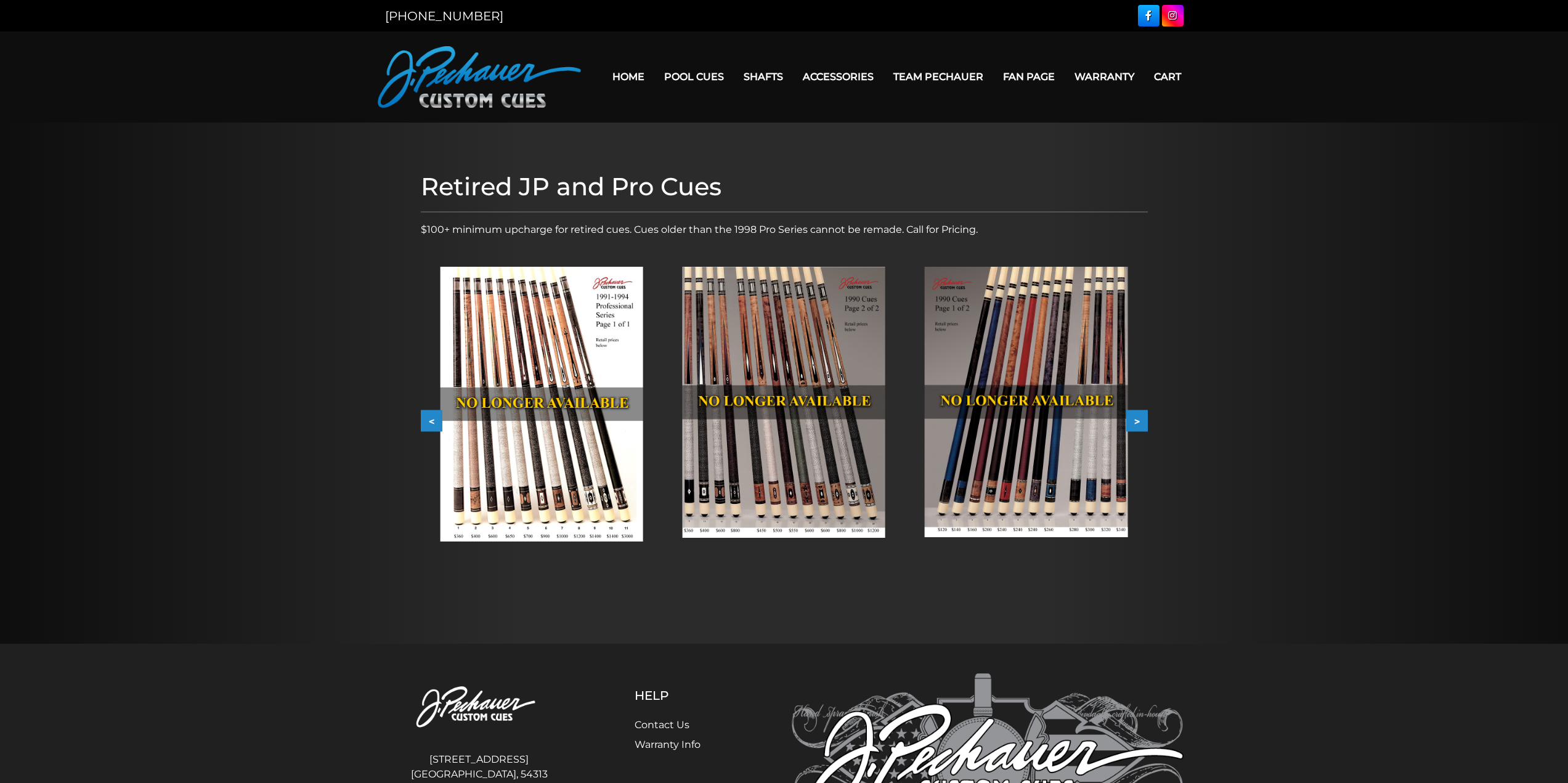
click at [1135, 423] on button ">" at bounding box center [1137, 421] width 22 height 22
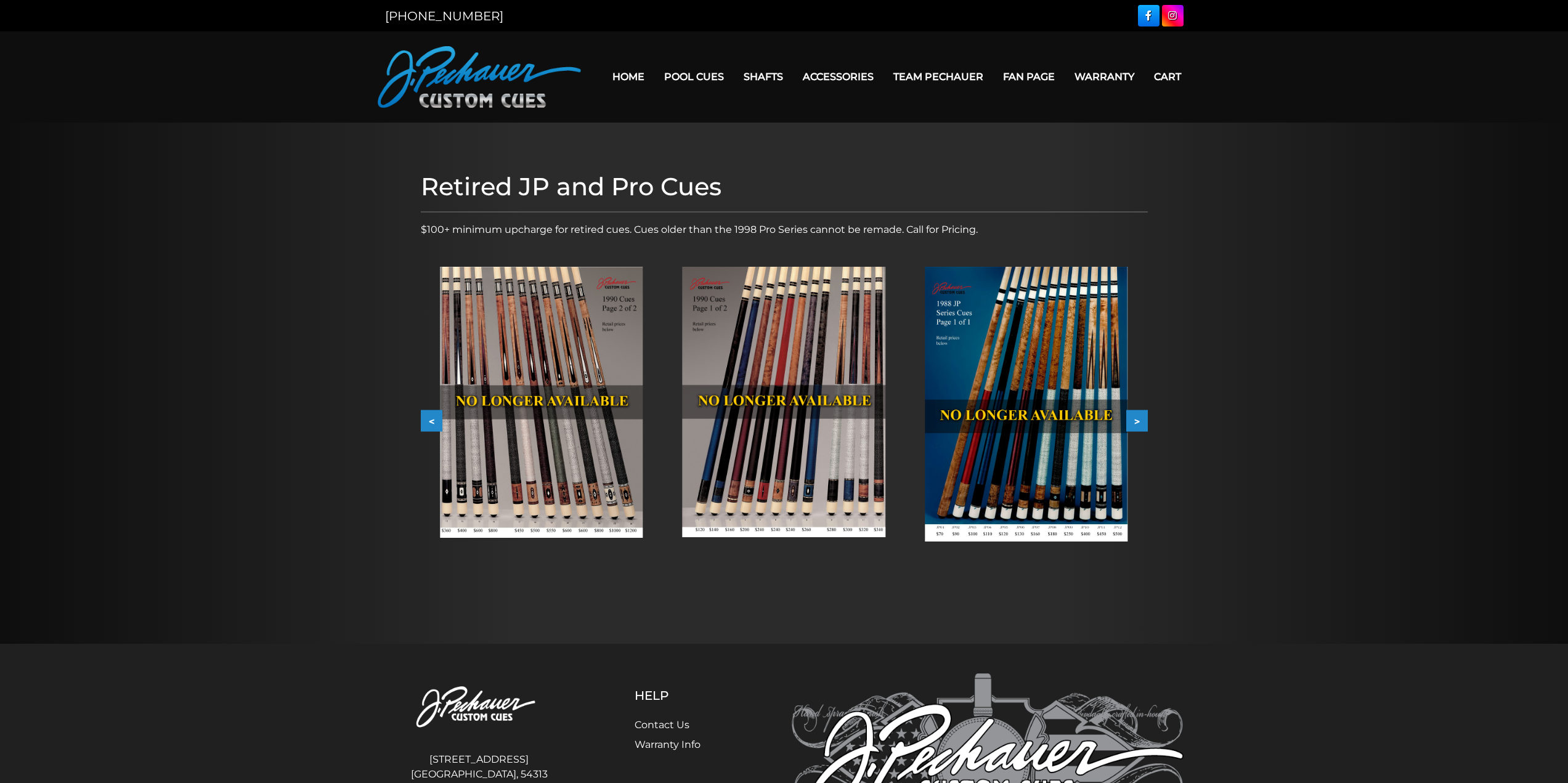
click at [1135, 423] on button ">" at bounding box center [1137, 421] width 22 height 22
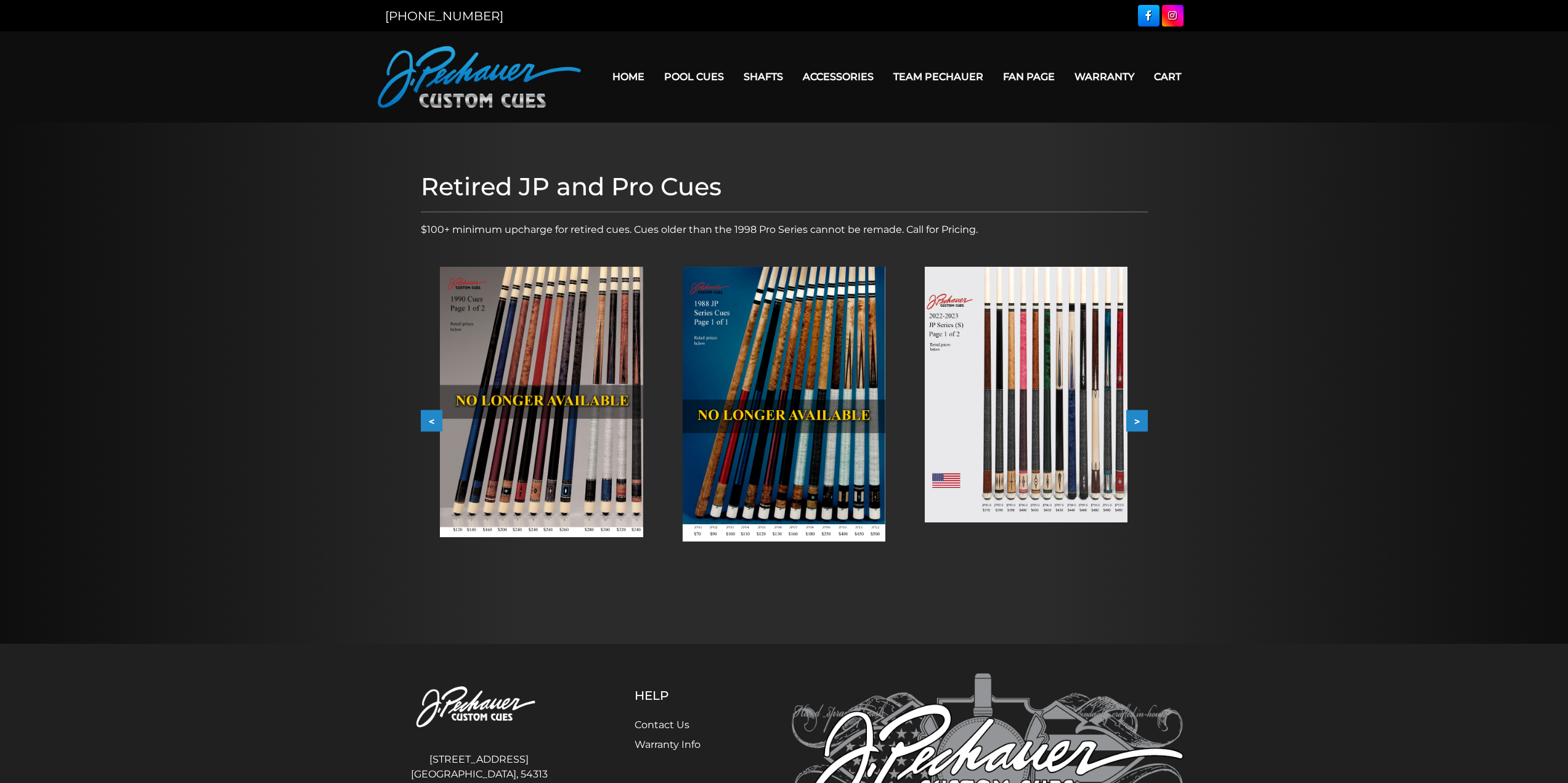
click at [1135, 423] on button ">" at bounding box center [1137, 421] width 22 height 22
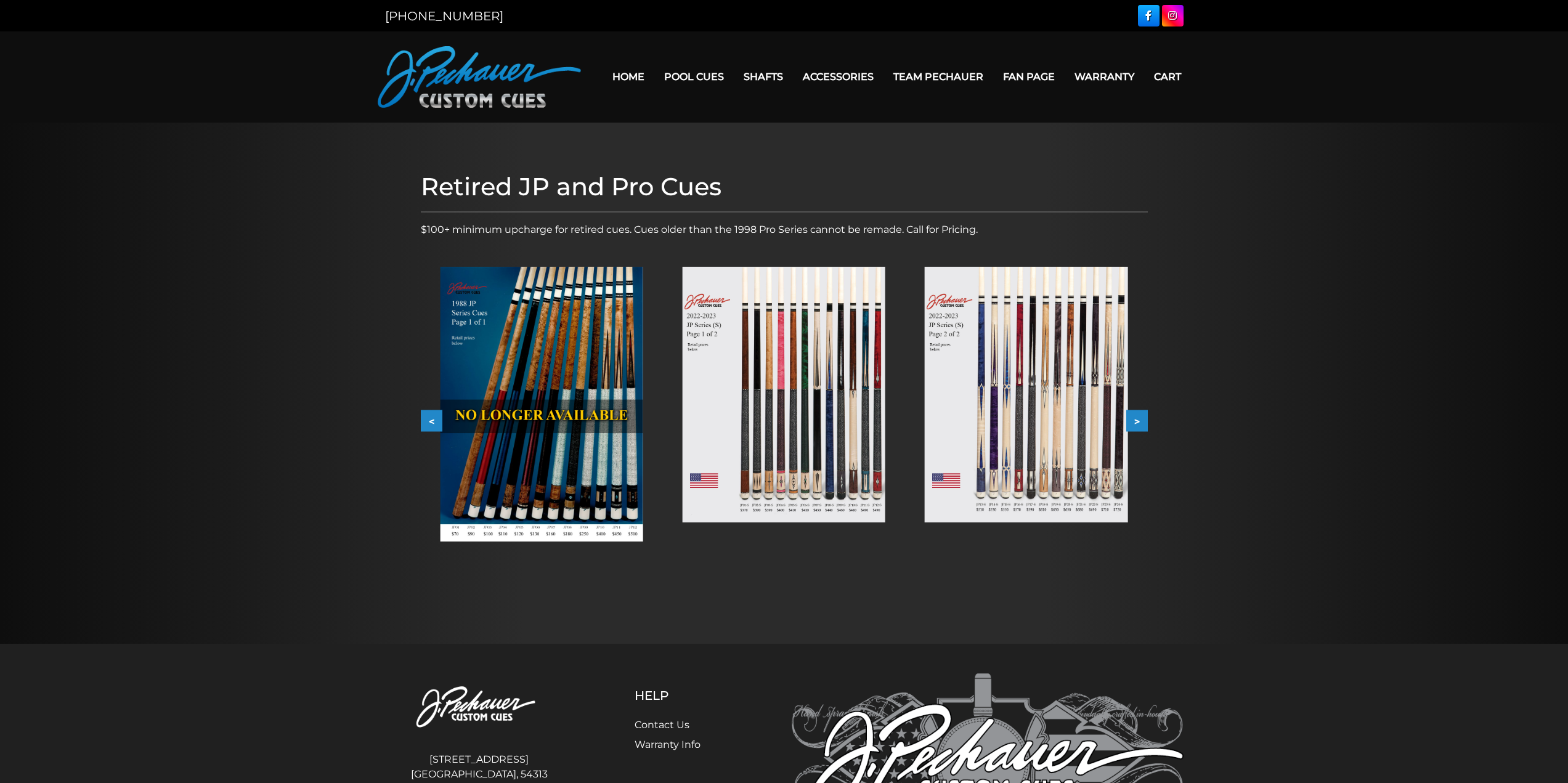
click at [1135, 423] on button ">" at bounding box center [1137, 421] width 22 height 22
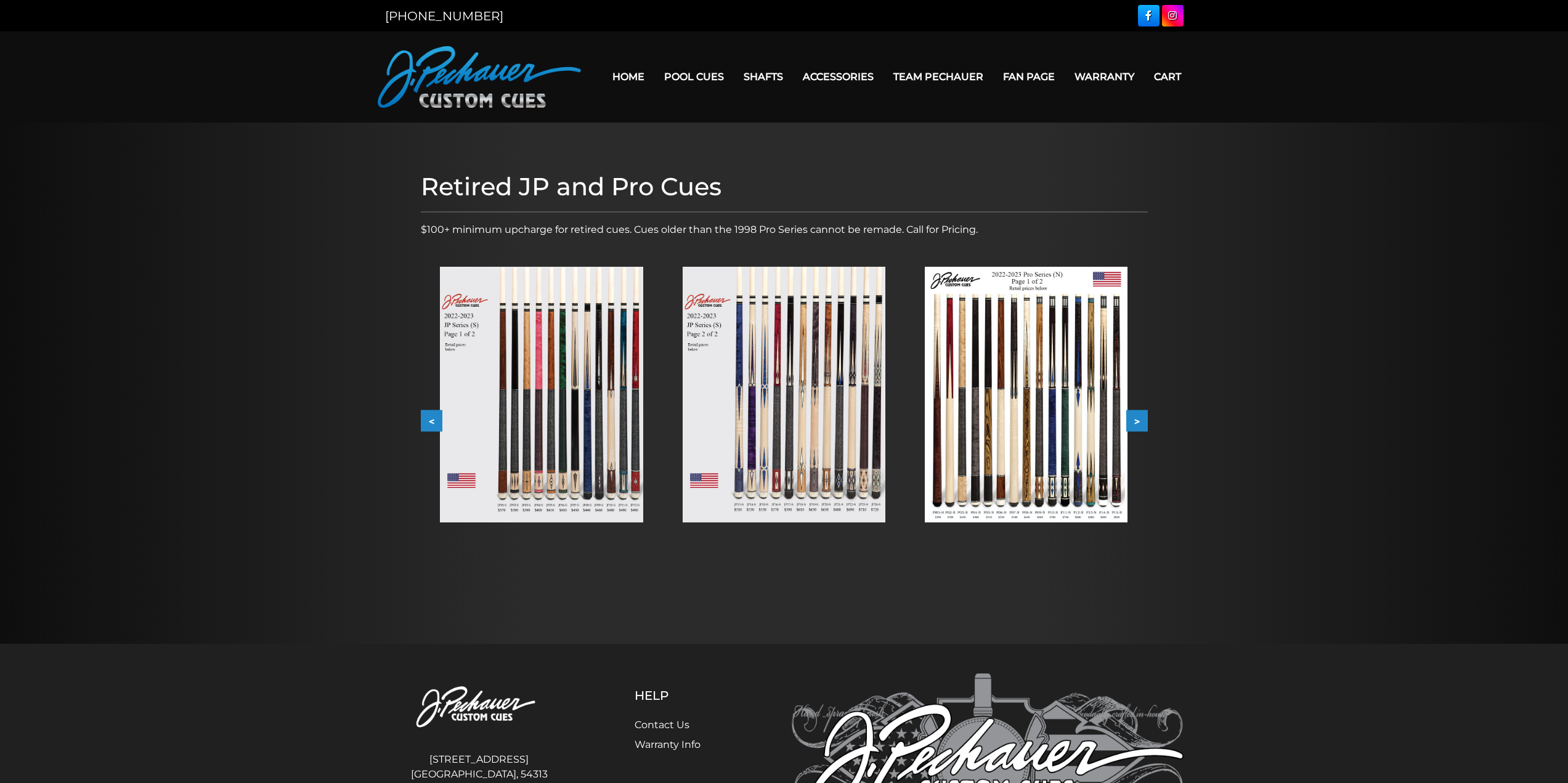
click at [1135, 423] on button ">" at bounding box center [1137, 421] width 22 height 22
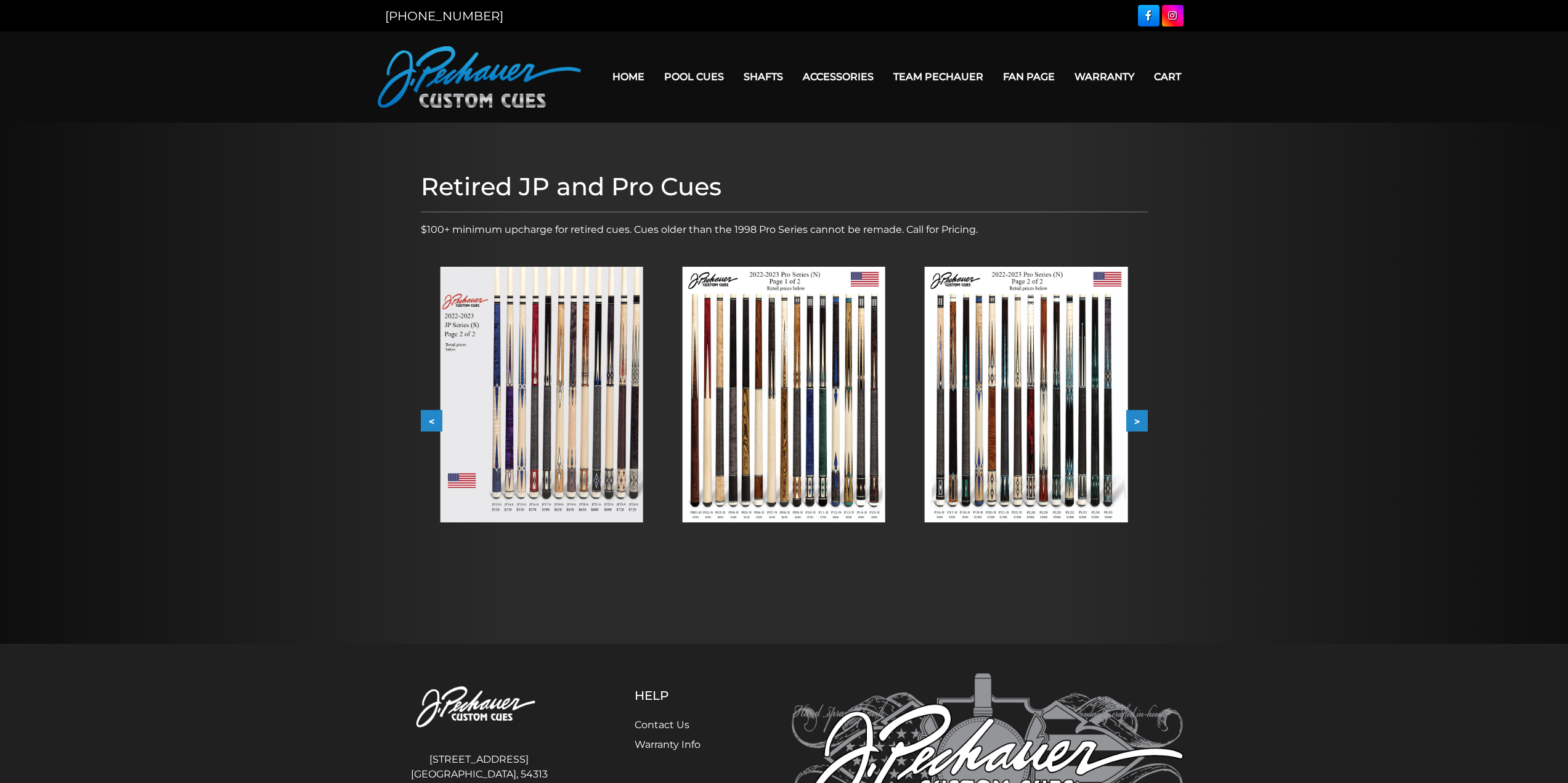
click at [1135, 423] on button ">" at bounding box center [1137, 421] width 22 height 22
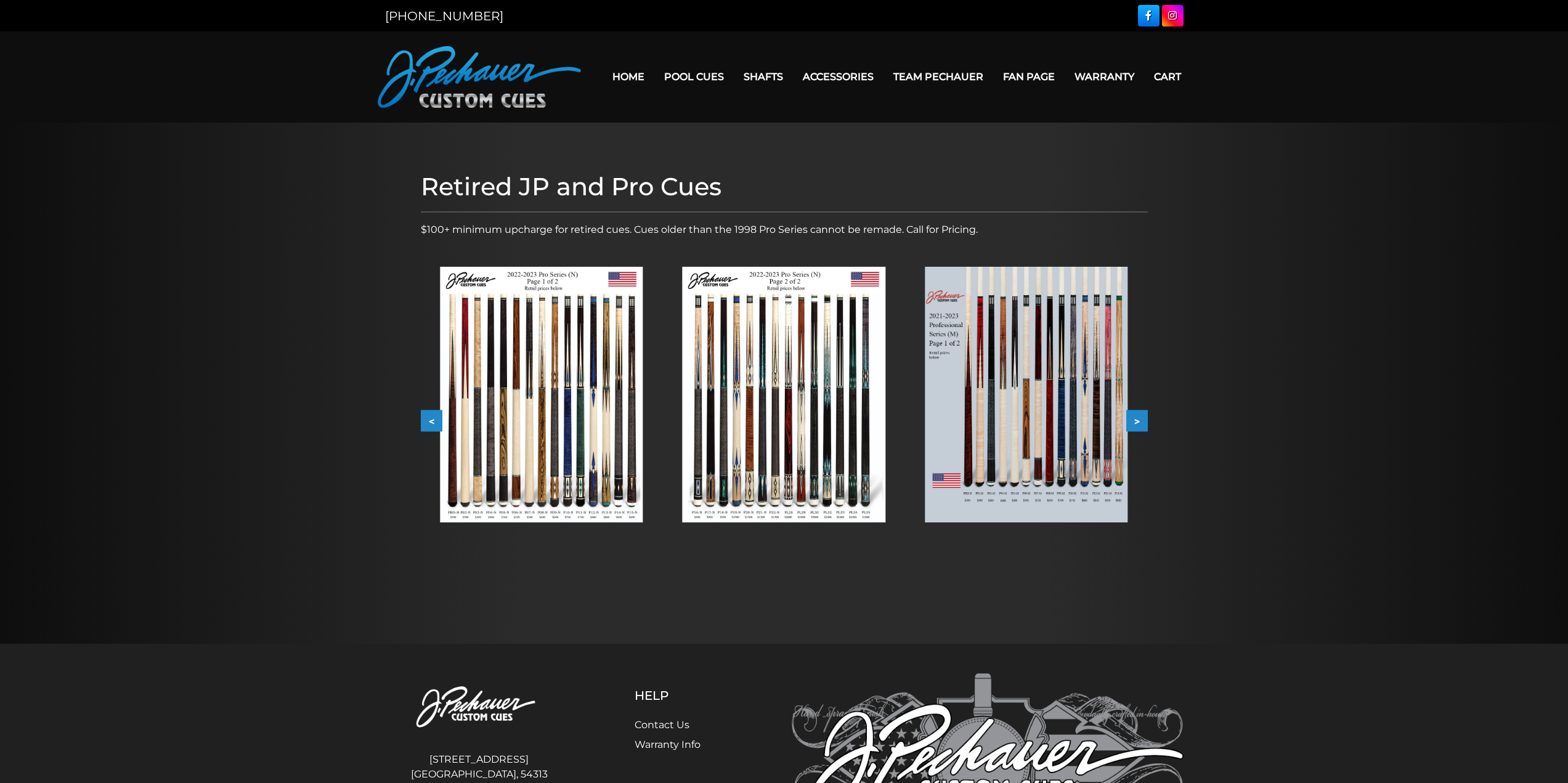
click at [1135, 425] on button ">" at bounding box center [1137, 421] width 22 height 22
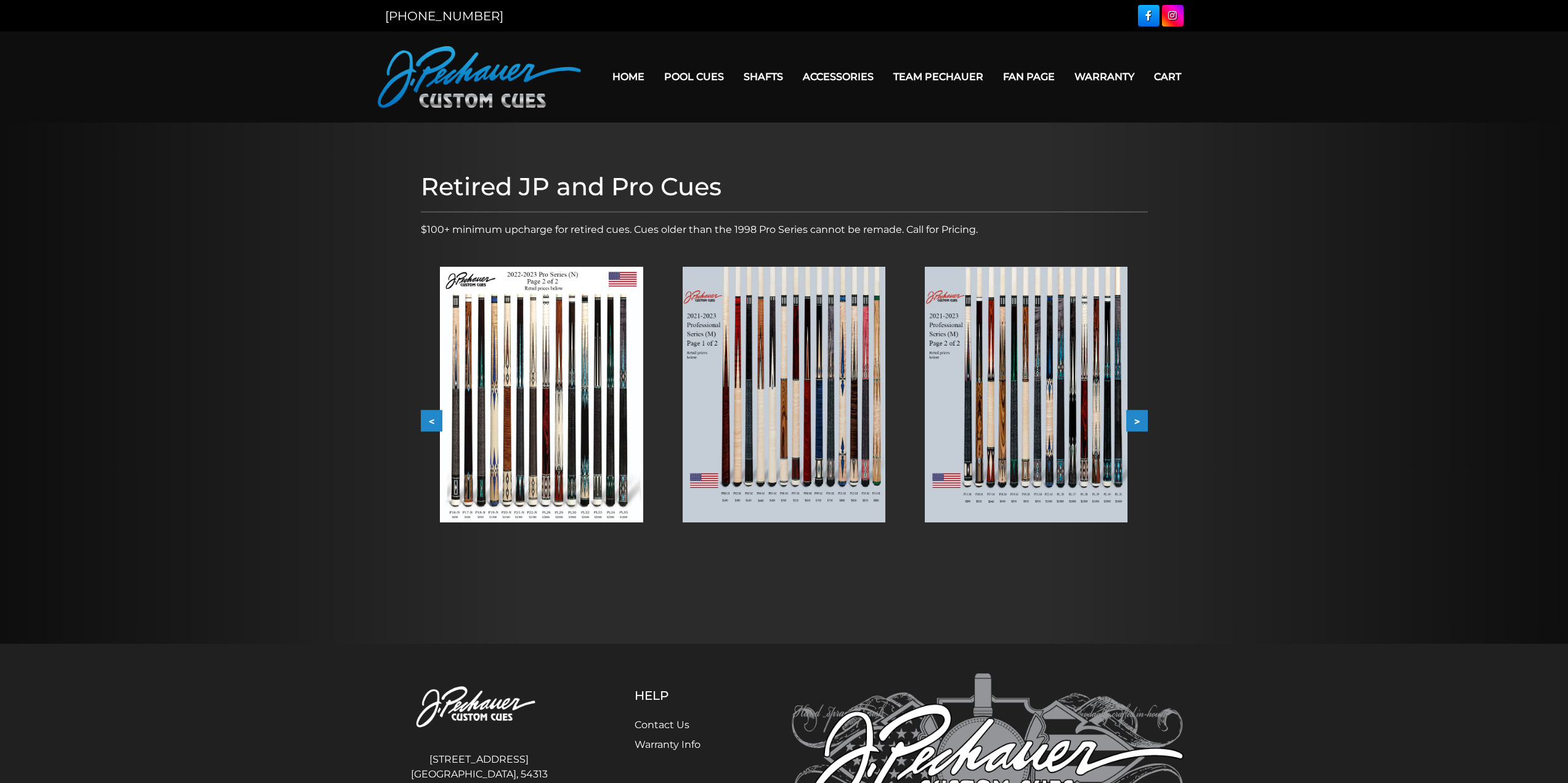
click at [1135, 425] on button ">" at bounding box center [1137, 421] width 22 height 22
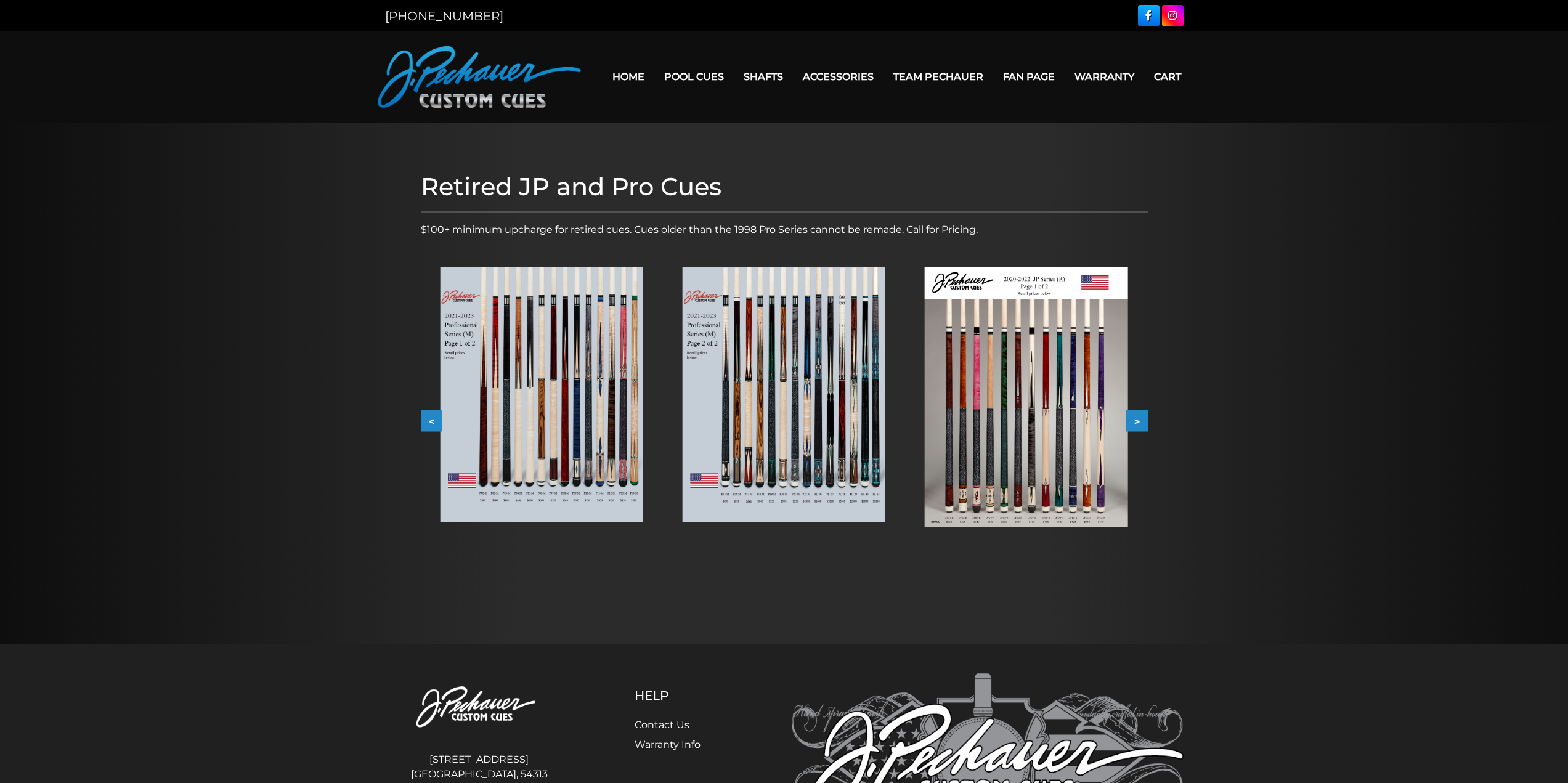
click at [1135, 425] on button ">" at bounding box center [1137, 421] width 22 height 22
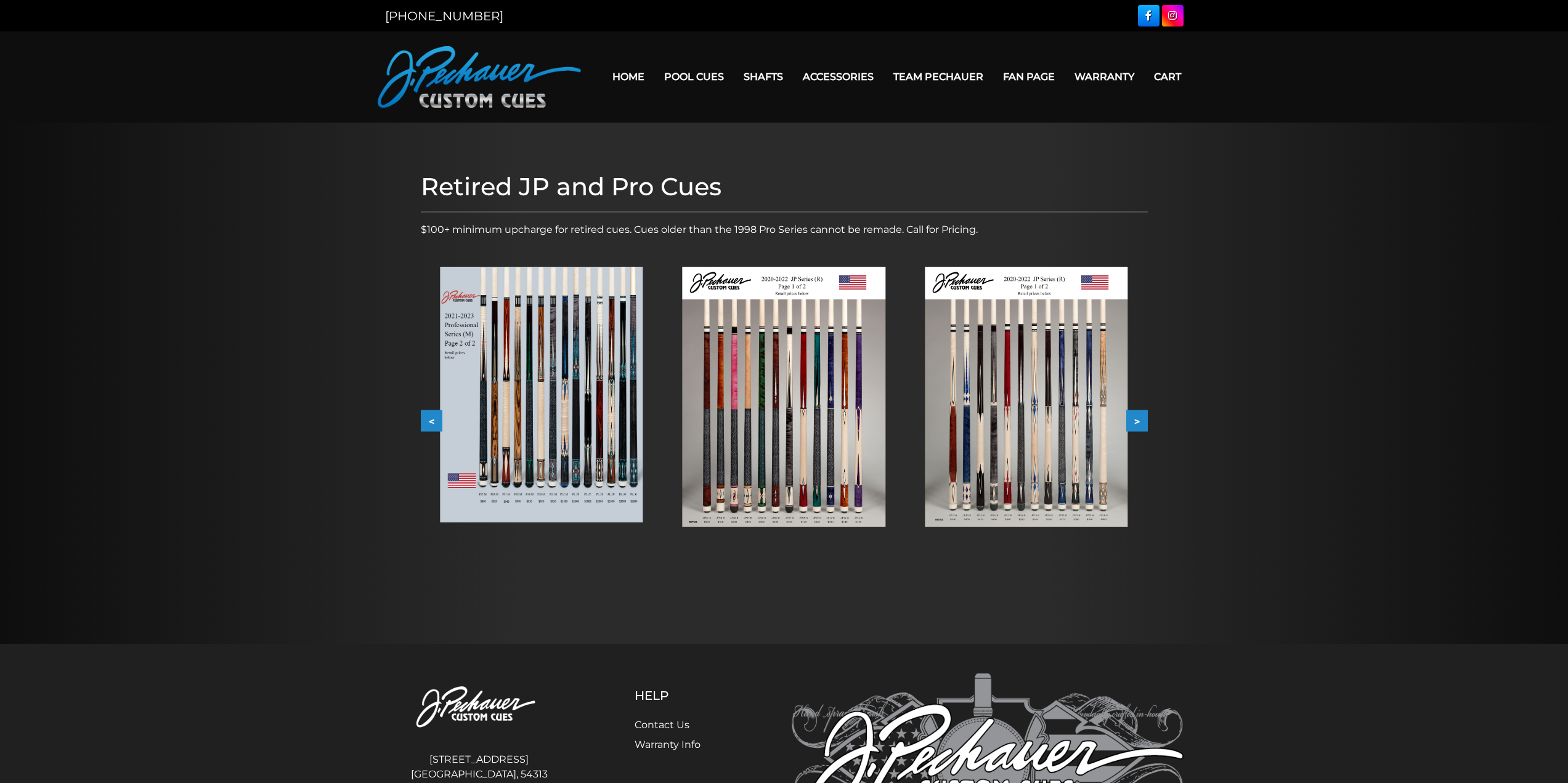
click at [1135, 425] on button ">" at bounding box center [1137, 421] width 22 height 22
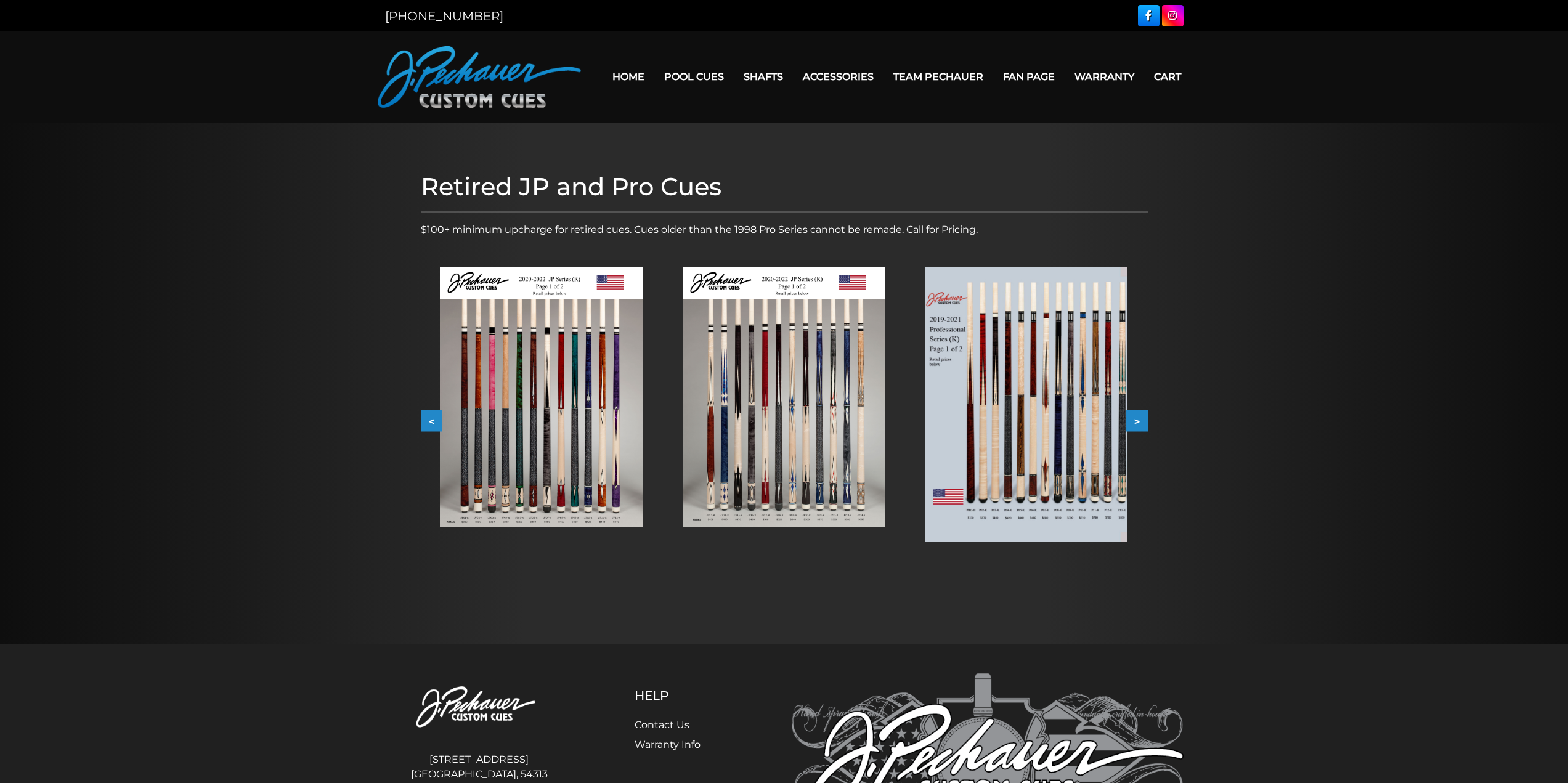
click at [1135, 425] on button ">" at bounding box center [1137, 421] width 22 height 22
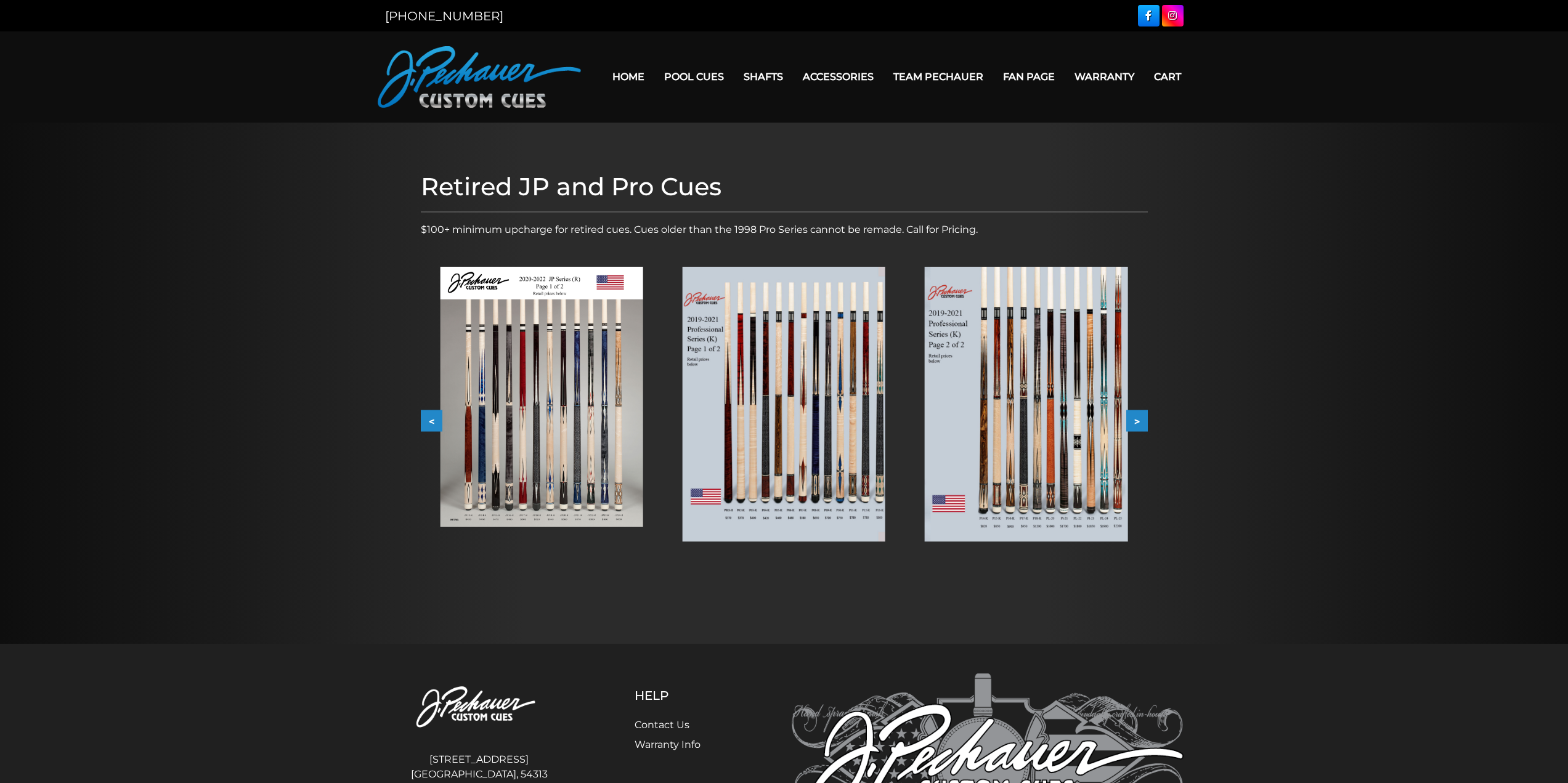
click at [1135, 425] on button ">" at bounding box center [1137, 421] width 22 height 22
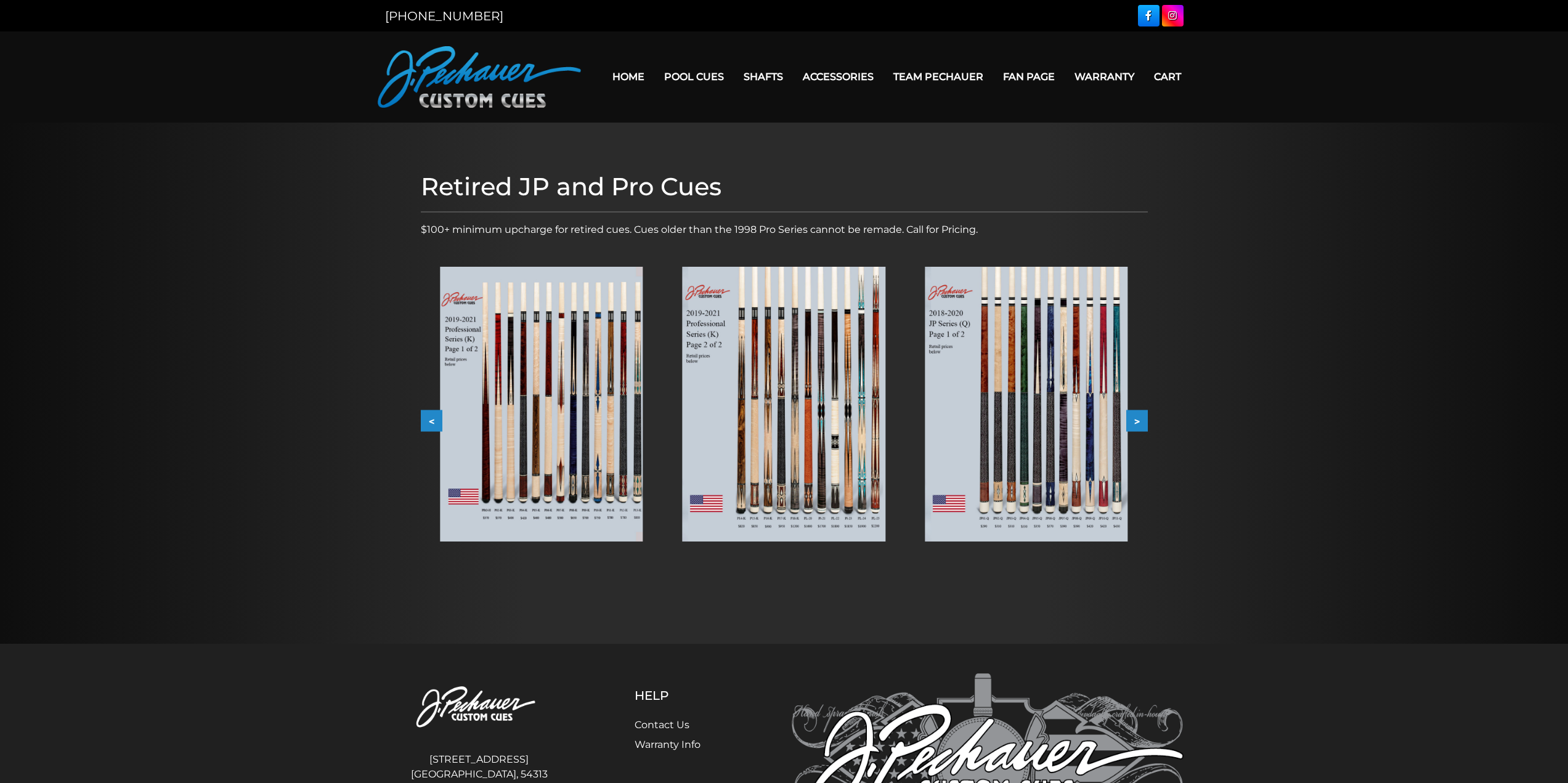
click at [1135, 425] on button ">" at bounding box center [1137, 421] width 22 height 22
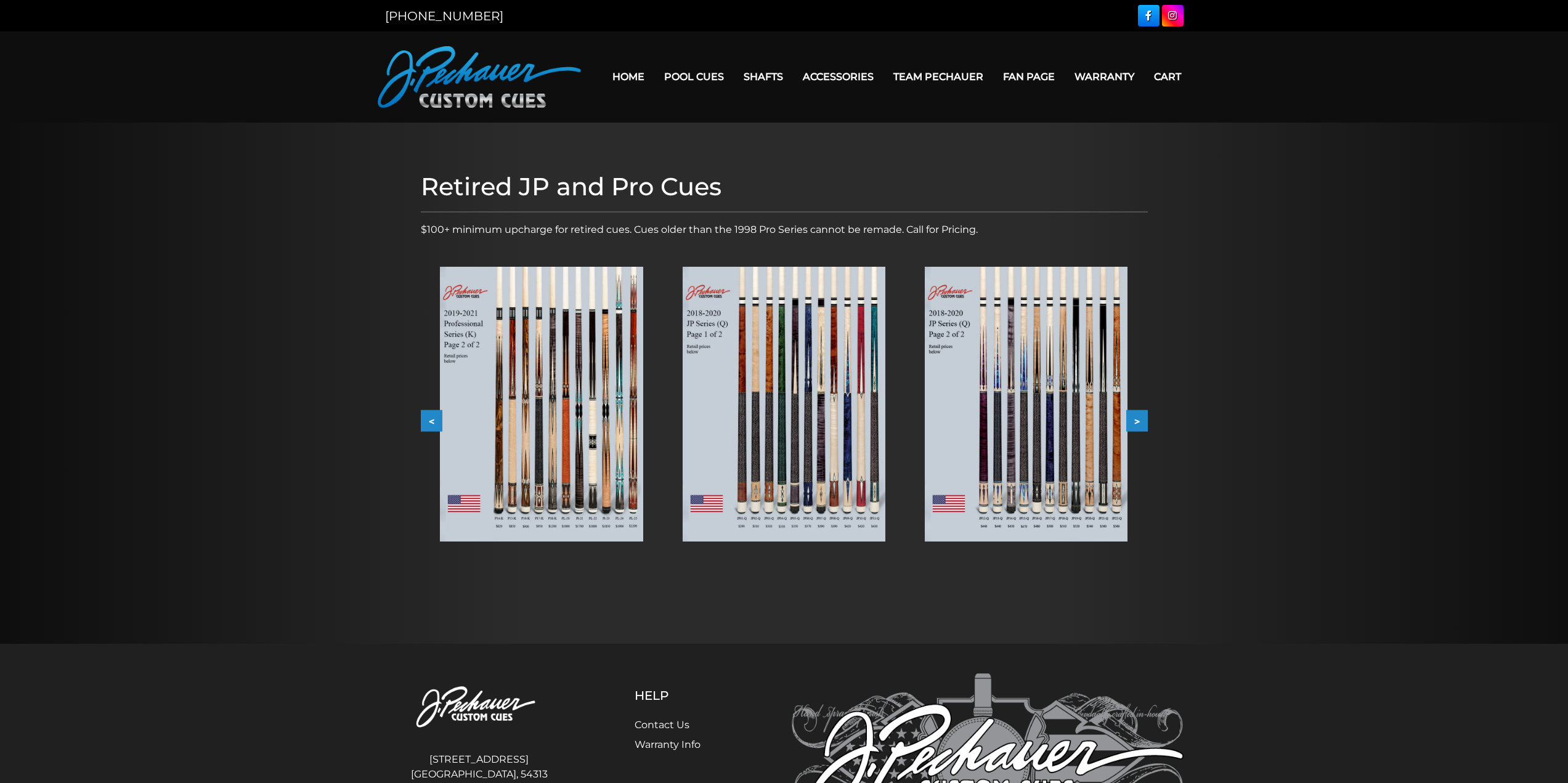
click at [1135, 425] on button ">" at bounding box center [1137, 421] width 22 height 22
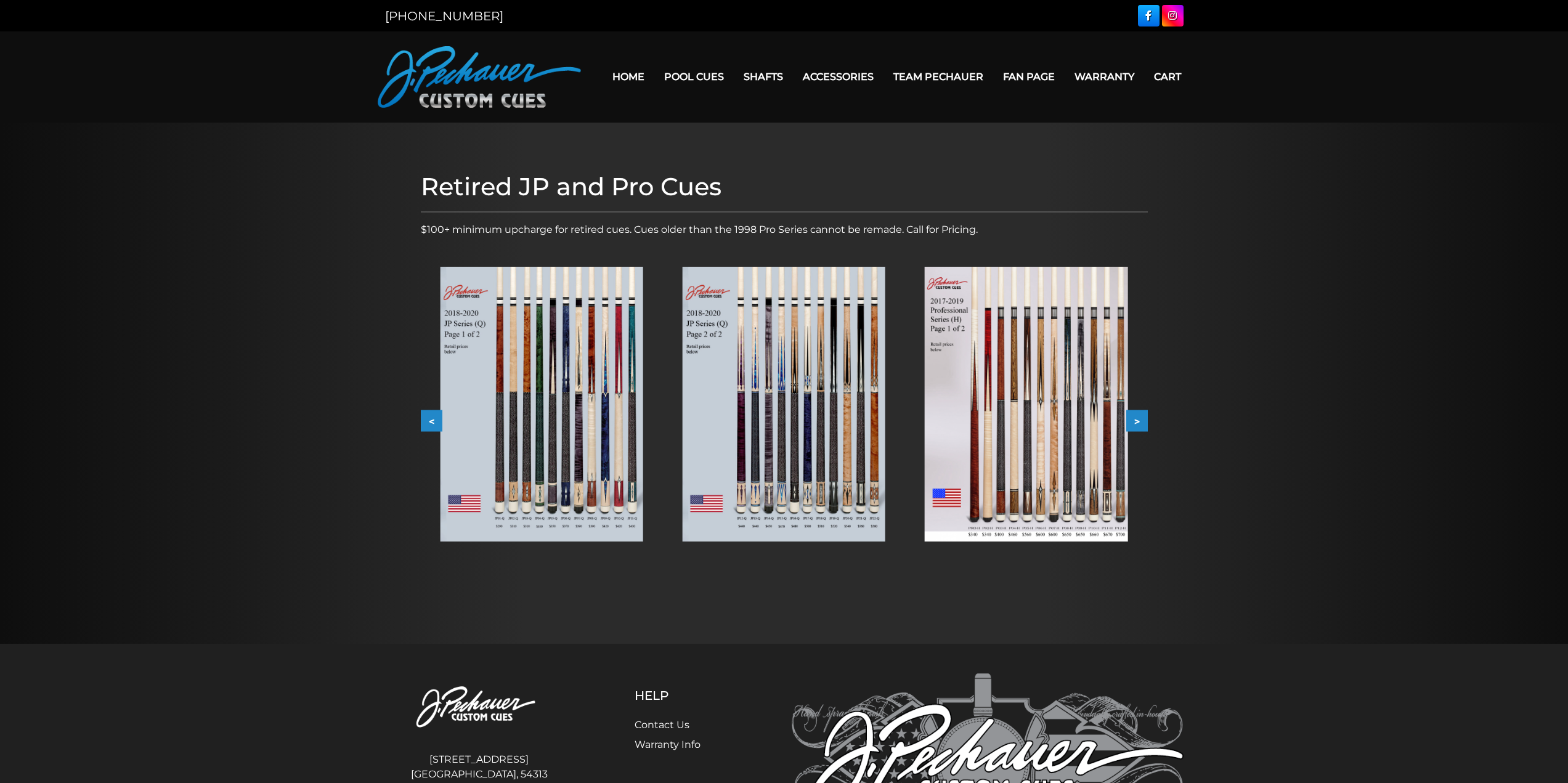
click at [1135, 425] on button ">" at bounding box center [1137, 421] width 22 height 22
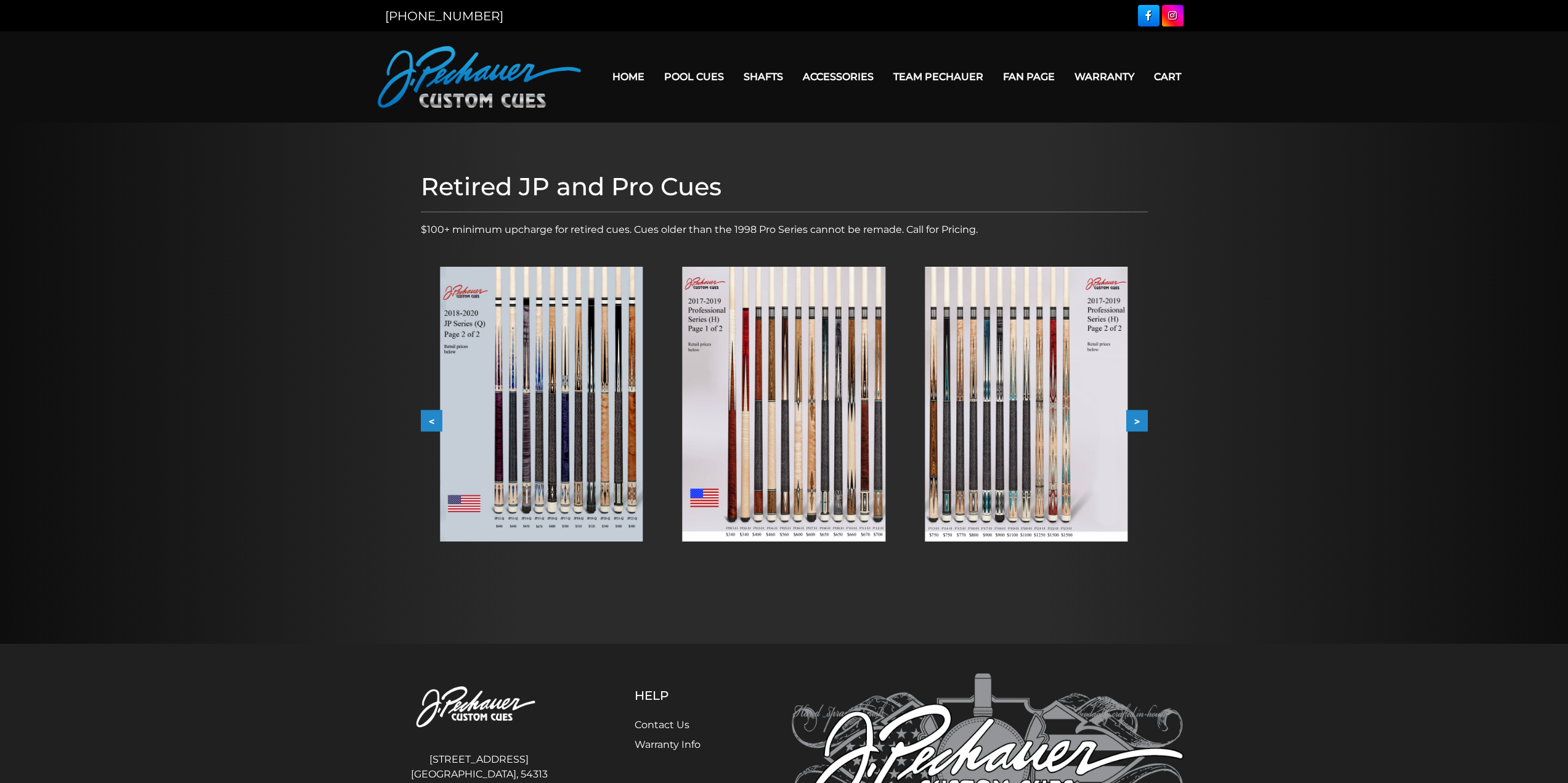
click at [1135, 425] on button ">" at bounding box center [1137, 421] width 22 height 22
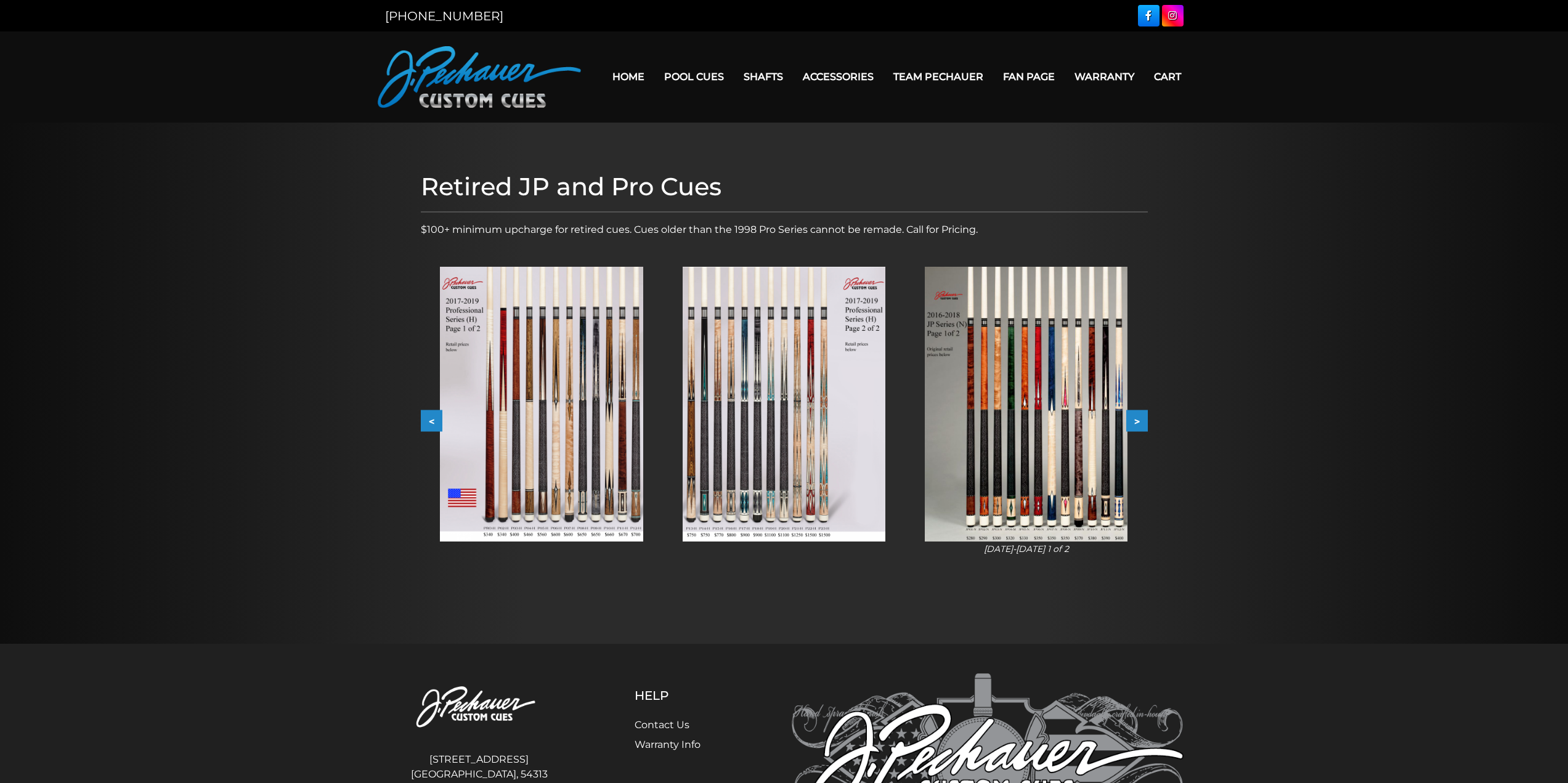
click at [1135, 425] on button ">" at bounding box center [1137, 421] width 22 height 22
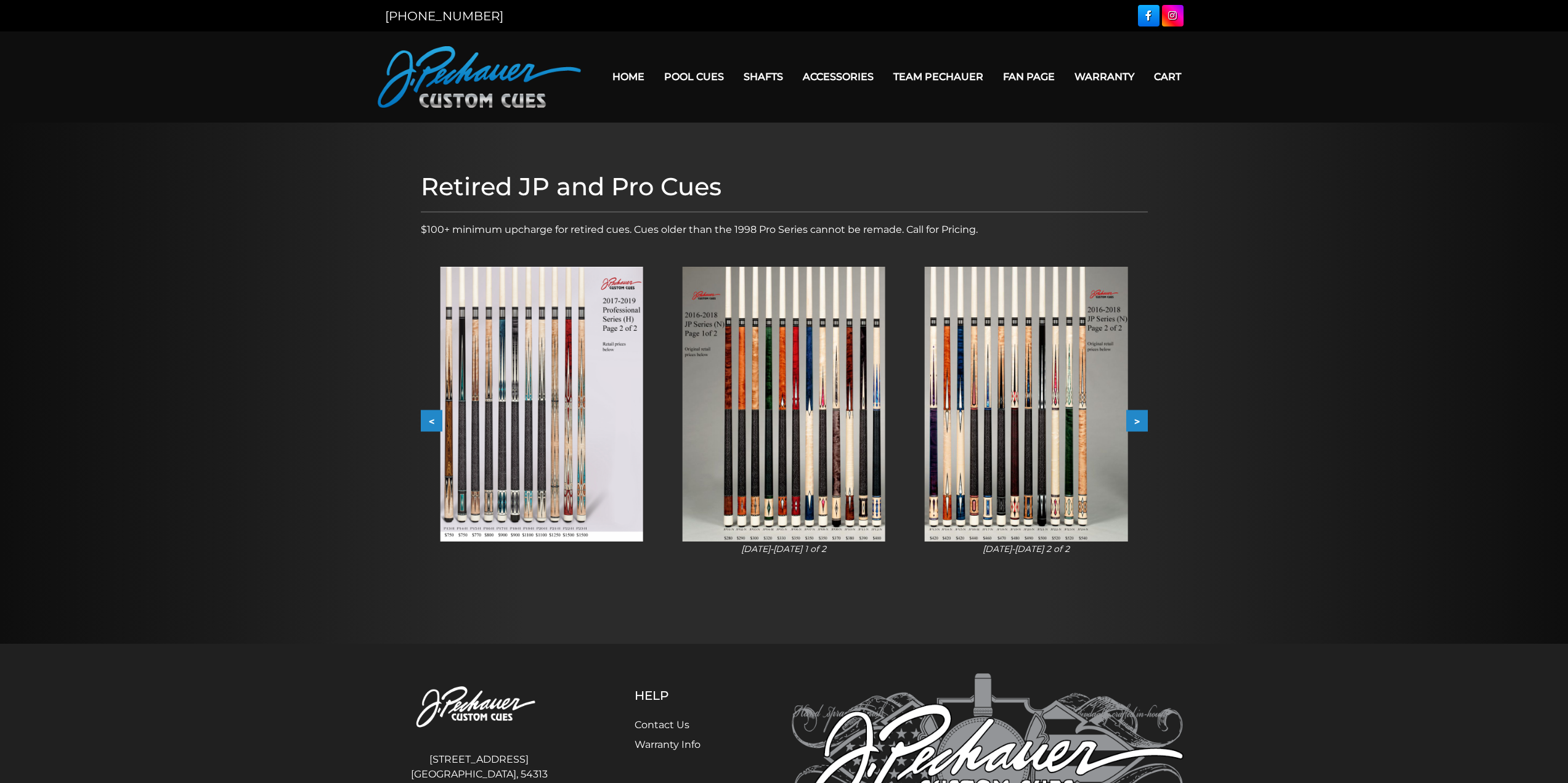
click at [1135, 425] on button ">" at bounding box center [1137, 421] width 22 height 22
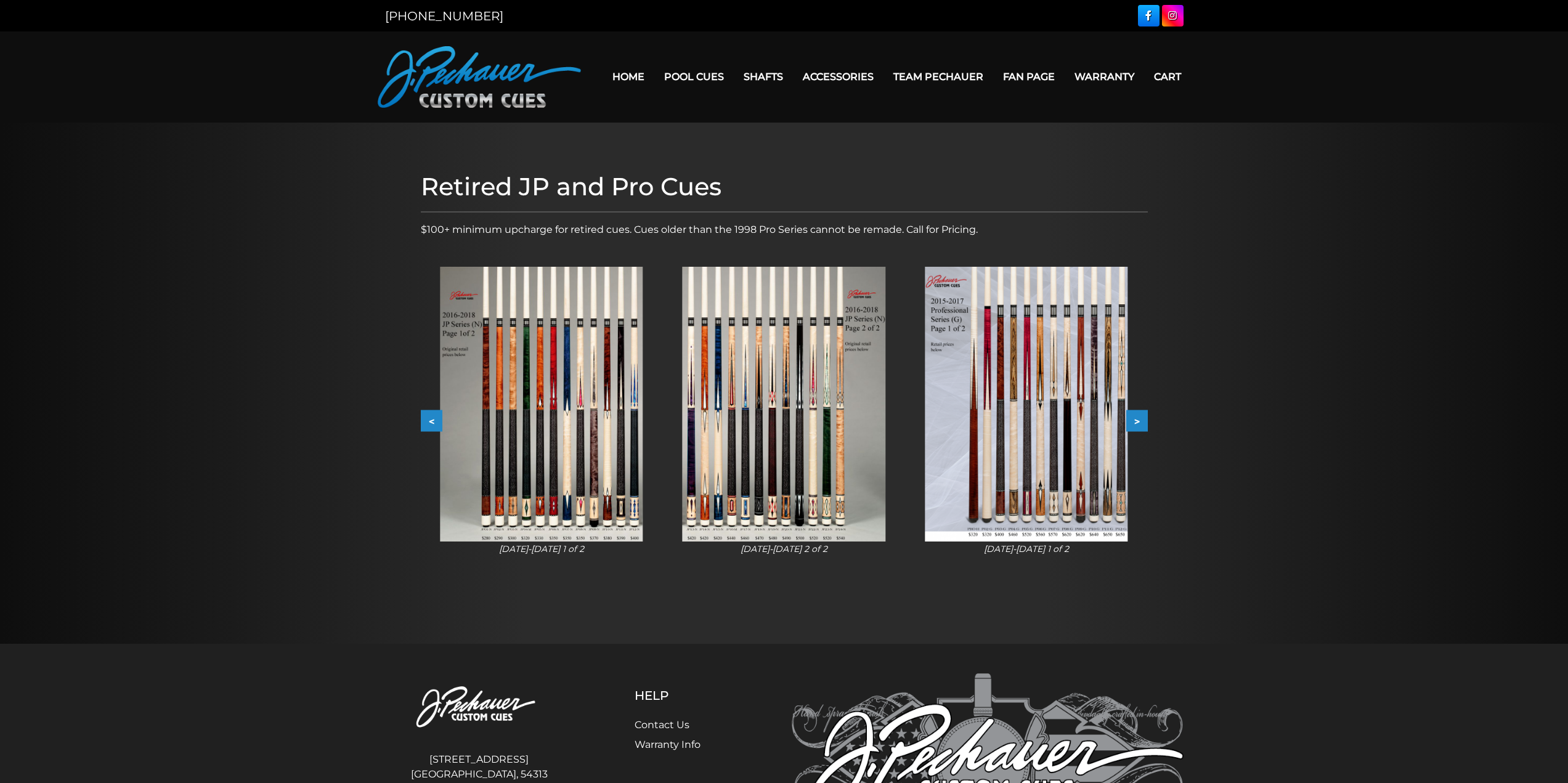
click at [1135, 425] on button ">" at bounding box center [1137, 421] width 22 height 22
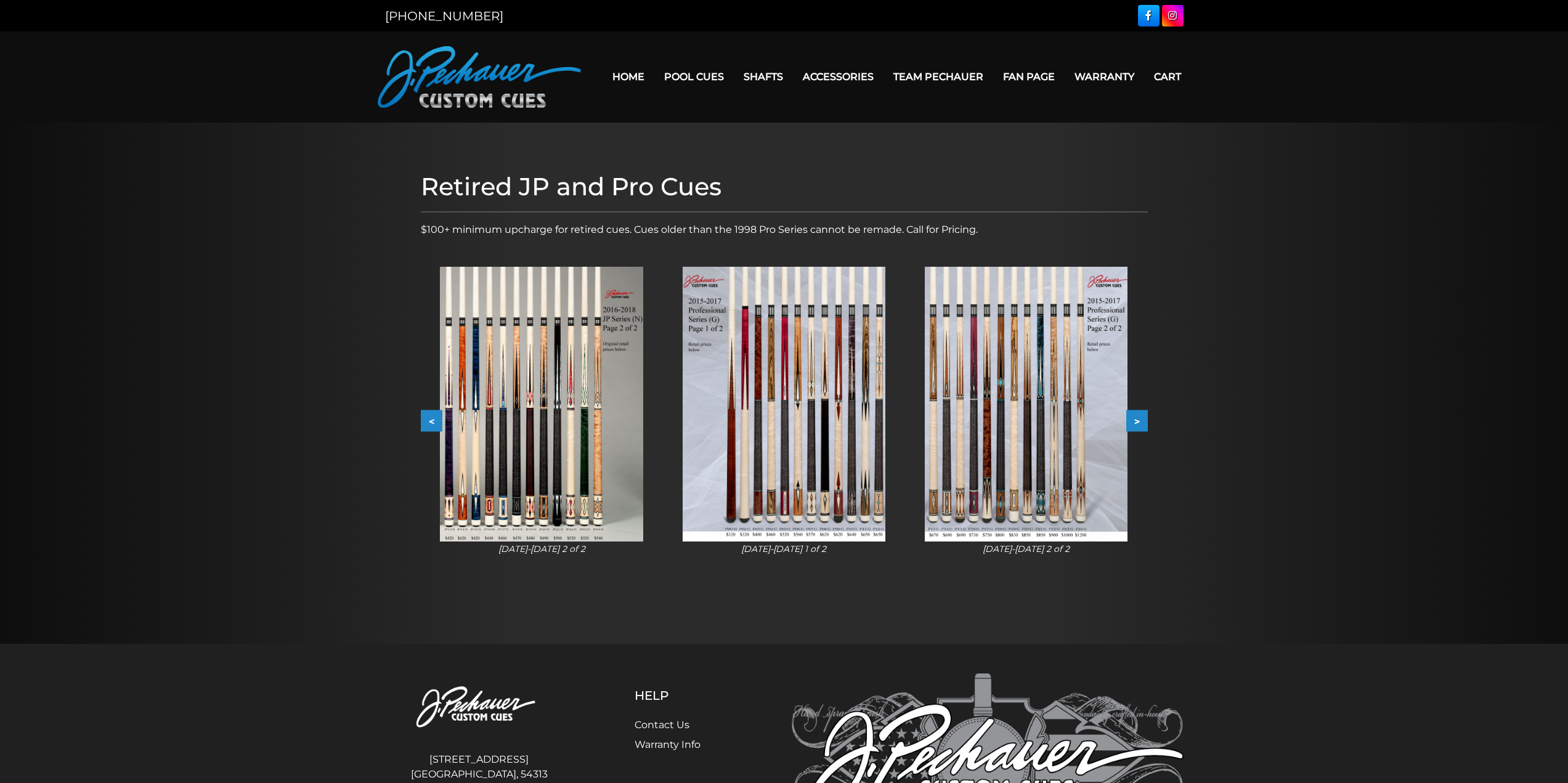
click at [1135, 425] on button ">" at bounding box center [1137, 421] width 22 height 22
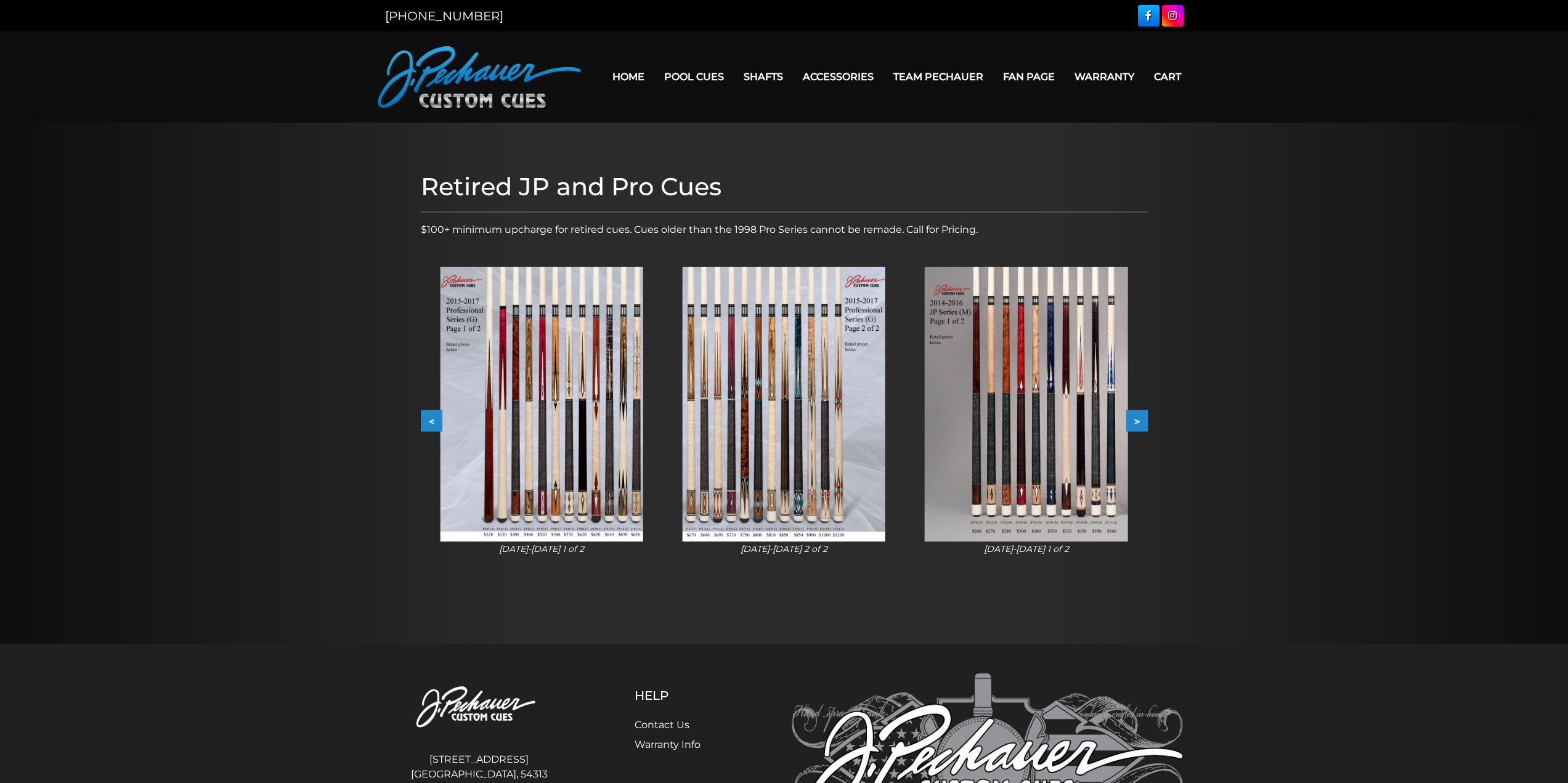
click at [1135, 425] on button ">" at bounding box center [1137, 421] width 22 height 22
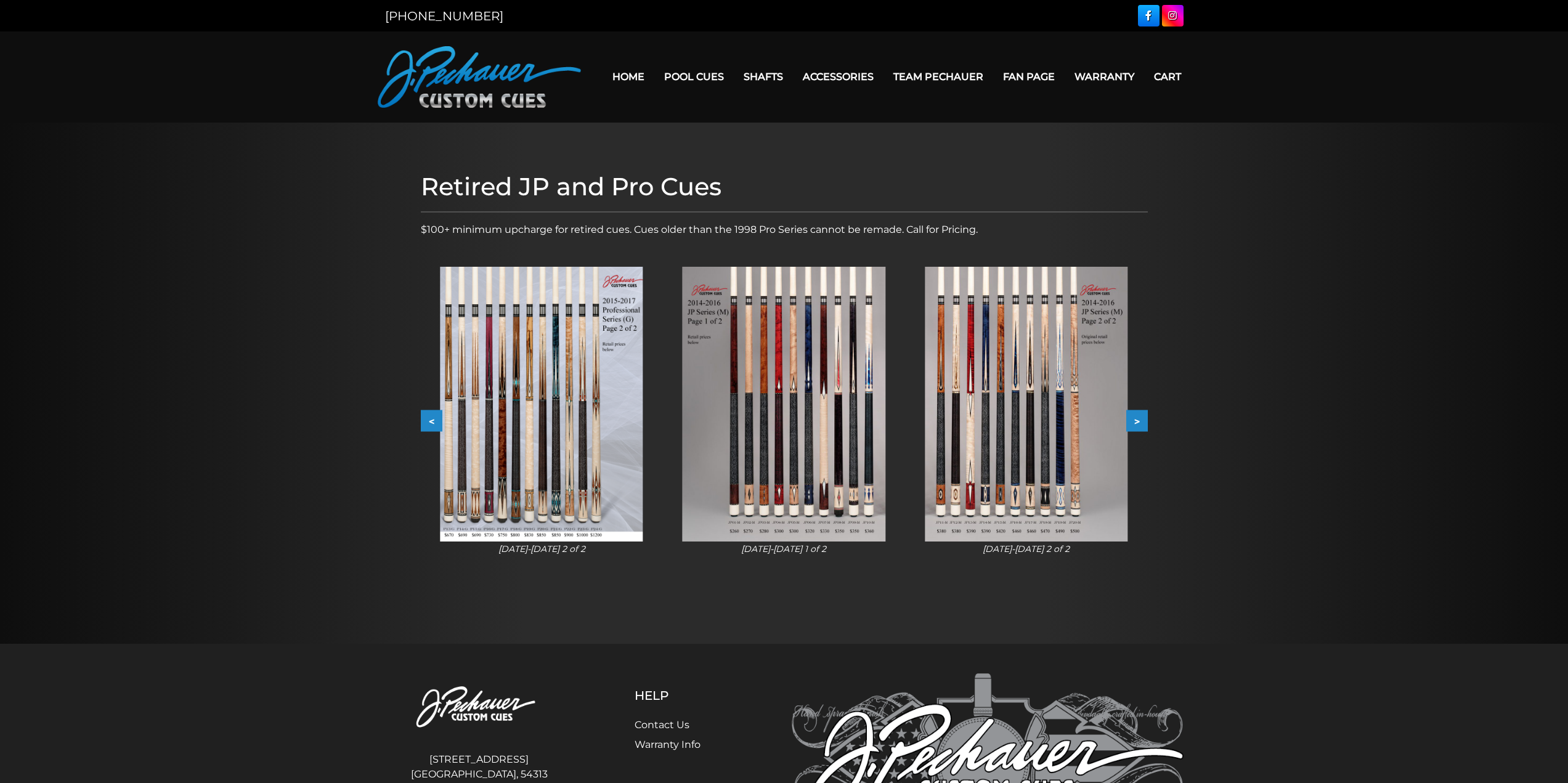
click at [1135, 425] on button ">" at bounding box center [1137, 421] width 22 height 22
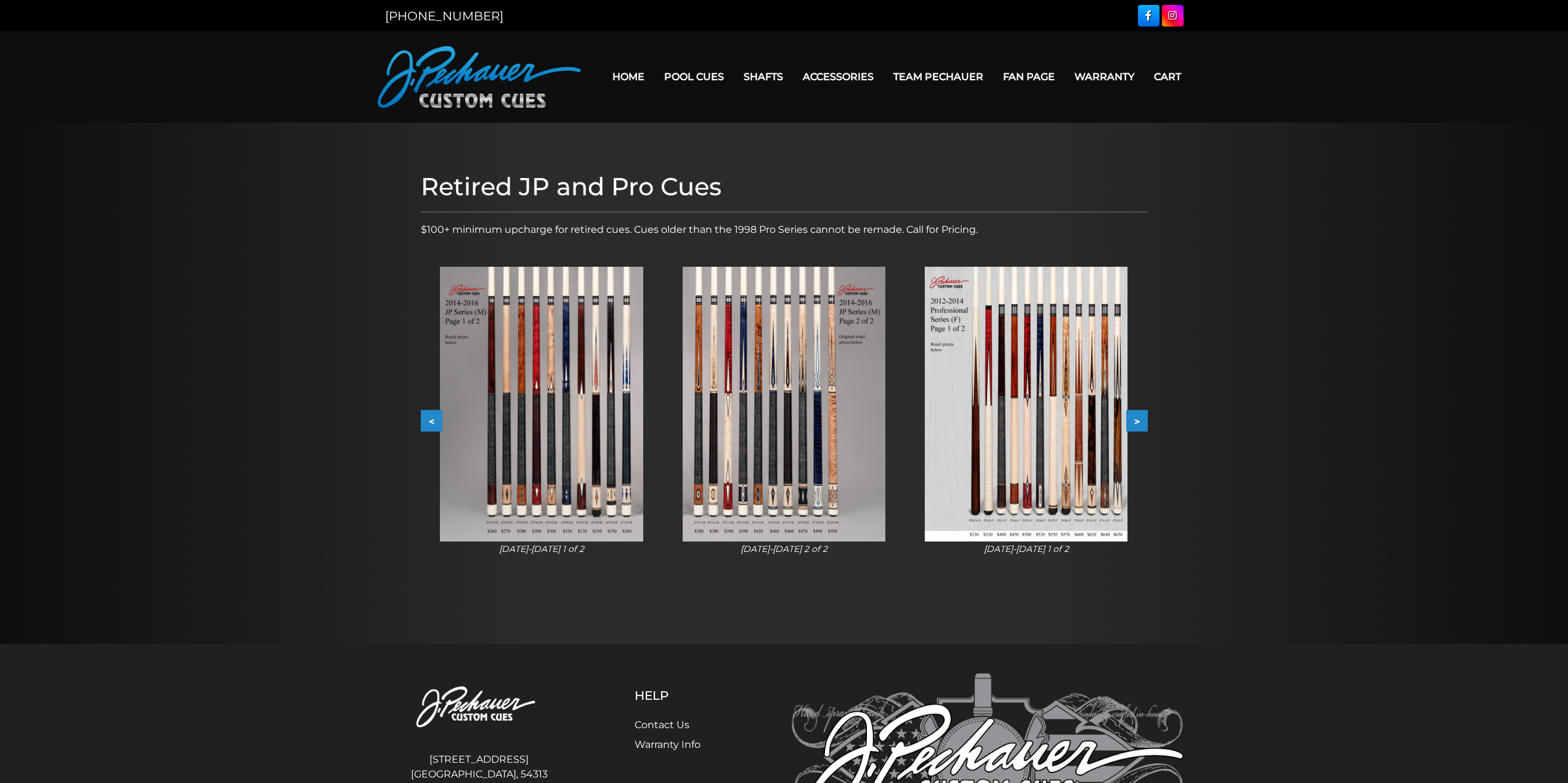
click at [1135, 425] on button ">" at bounding box center [1137, 421] width 22 height 22
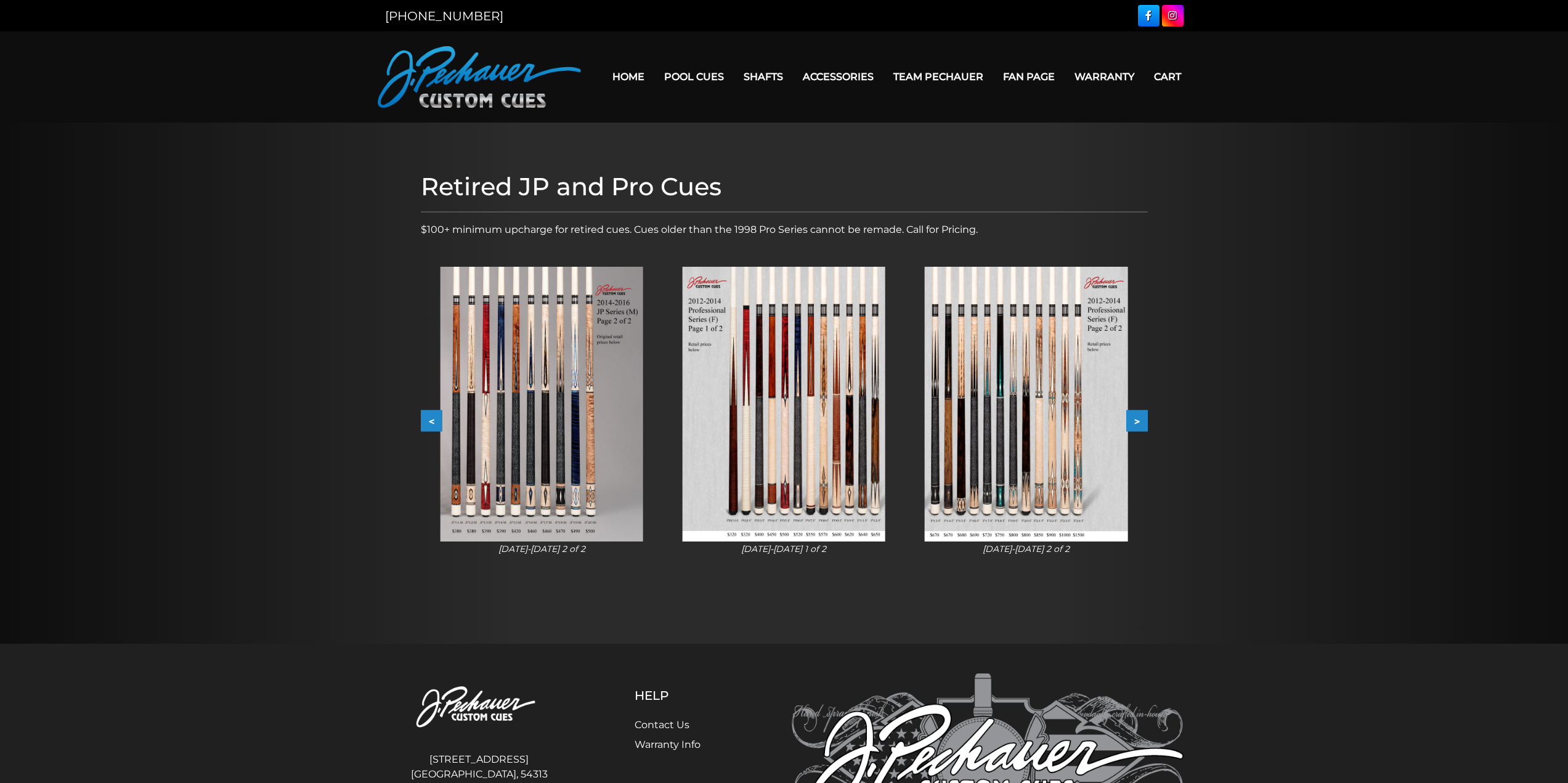
click at [1135, 425] on button ">" at bounding box center [1137, 421] width 22 height 22
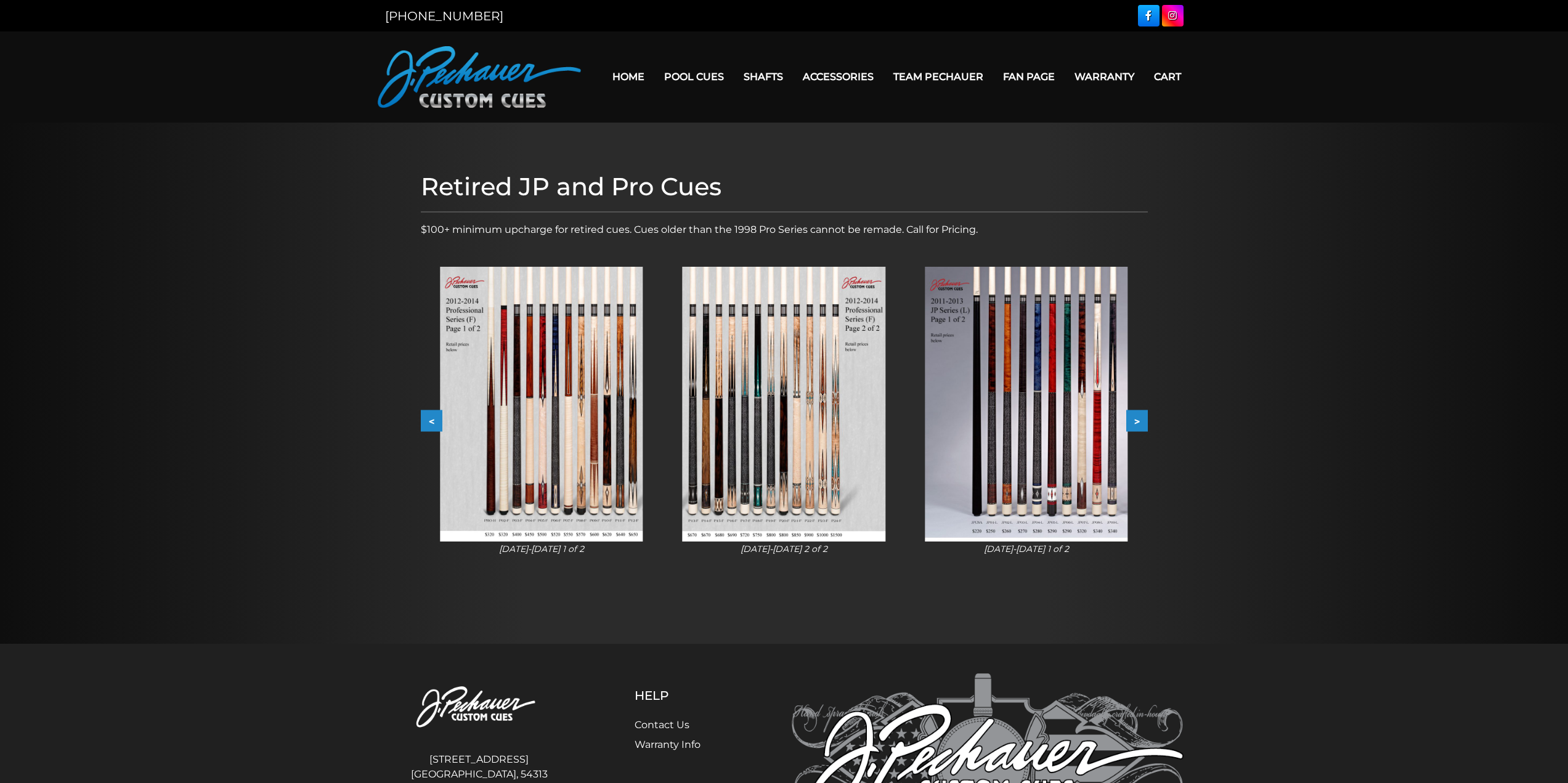
click at [1135, 425] on button ">" at bounding box center [1137, 421] width 22 height 22
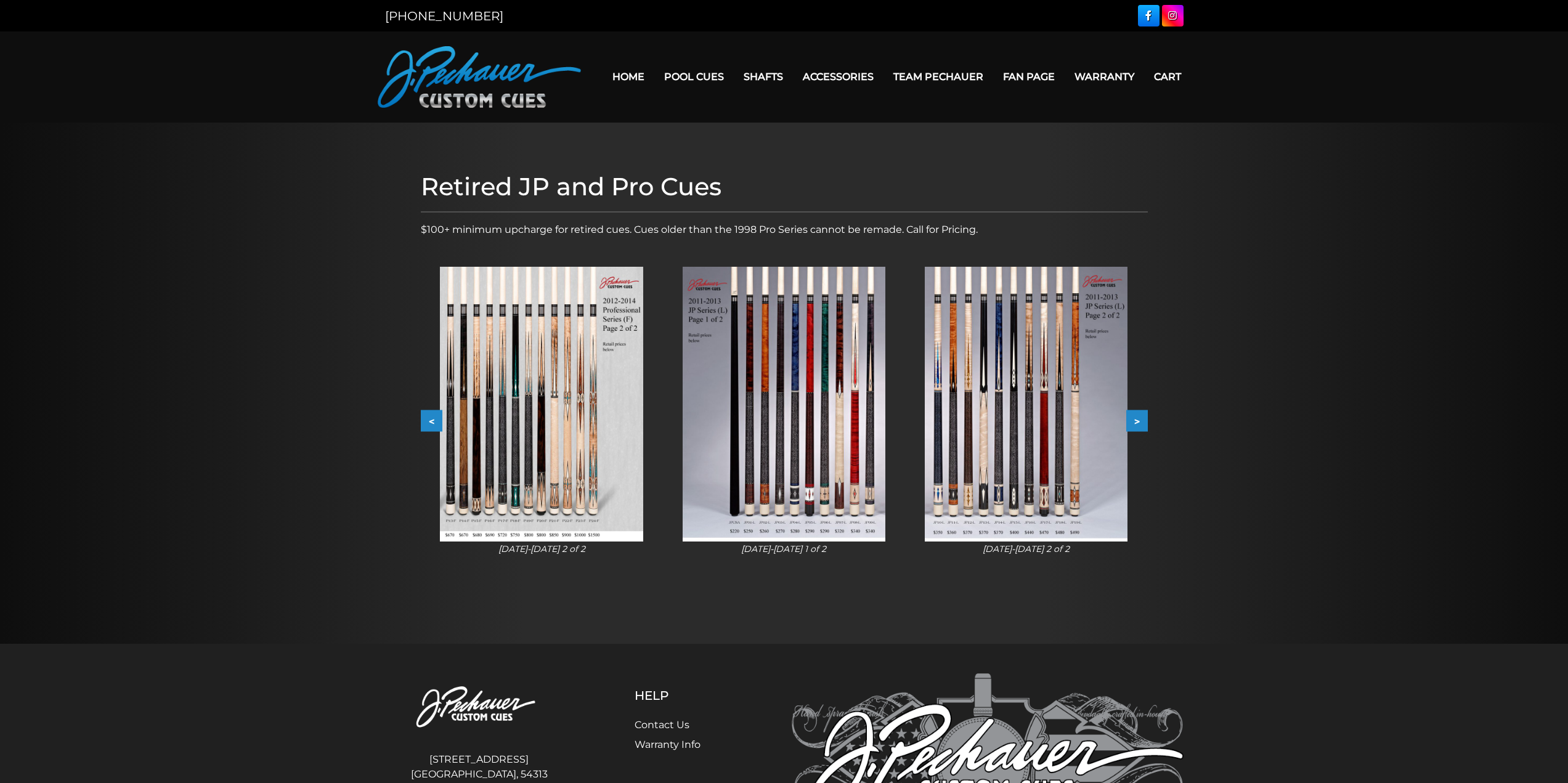
click at [1135, 425] on button ">" at bounding box center [1137, 421] width 22 height 22
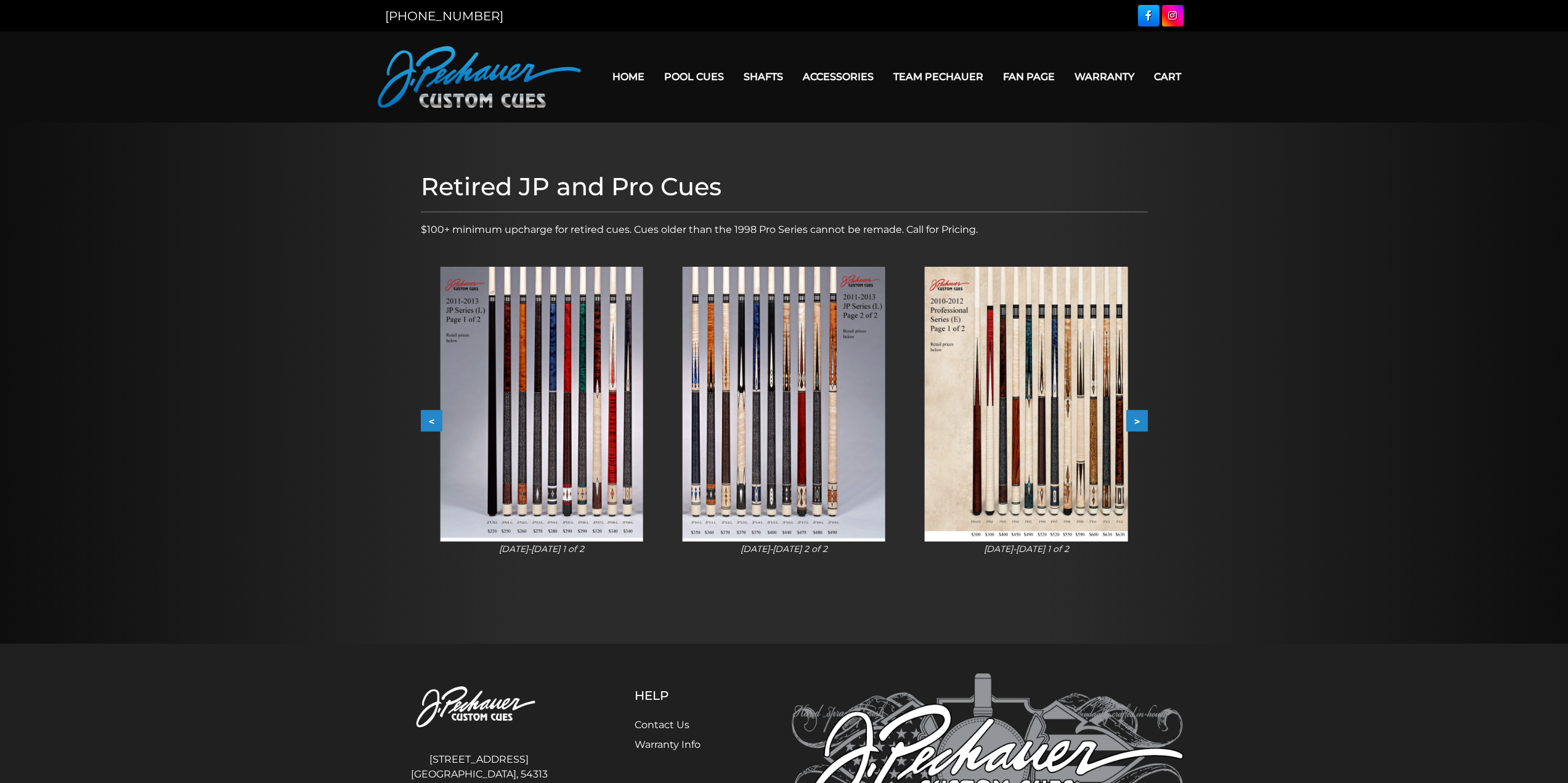
click at [1135, 425] on button ">" at bounding box center [1137, 421] width 22 height 22
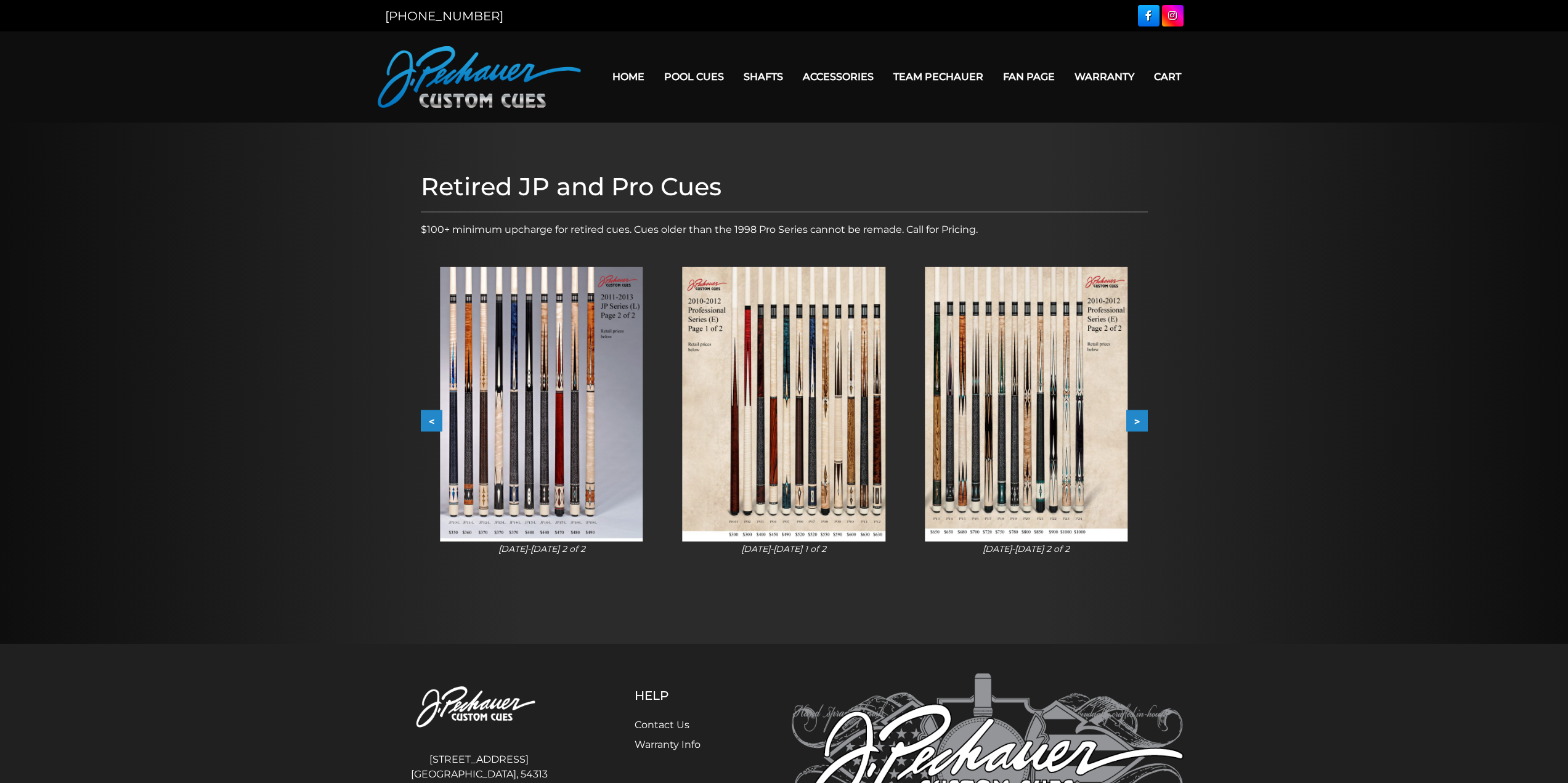
click at [1135, 425] on button ">" at bounding box center [1137, 421] width 22 height 22
